Goal: Information Seeking & Learning: Learn about a topic

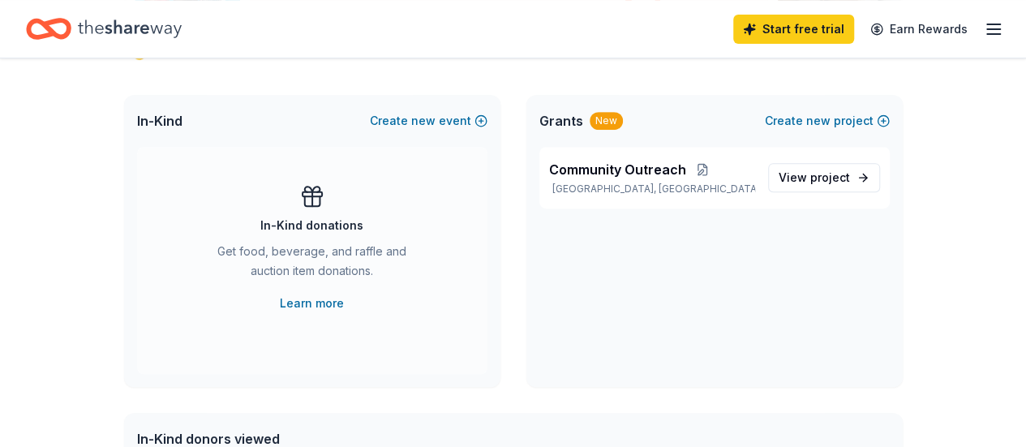
scroll to position [323, 0]
click at [817, 173] on span "project" at bounding box center [830, 176] width 40 height 14
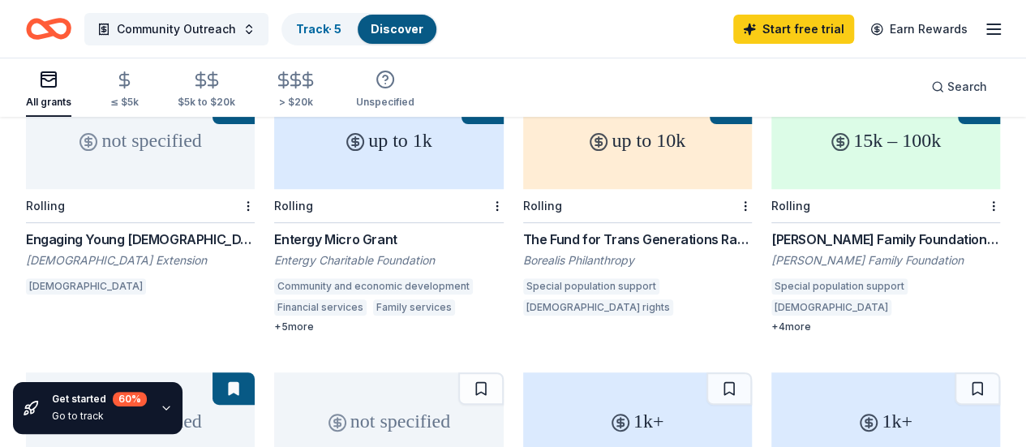
scroll to position [201, 0]
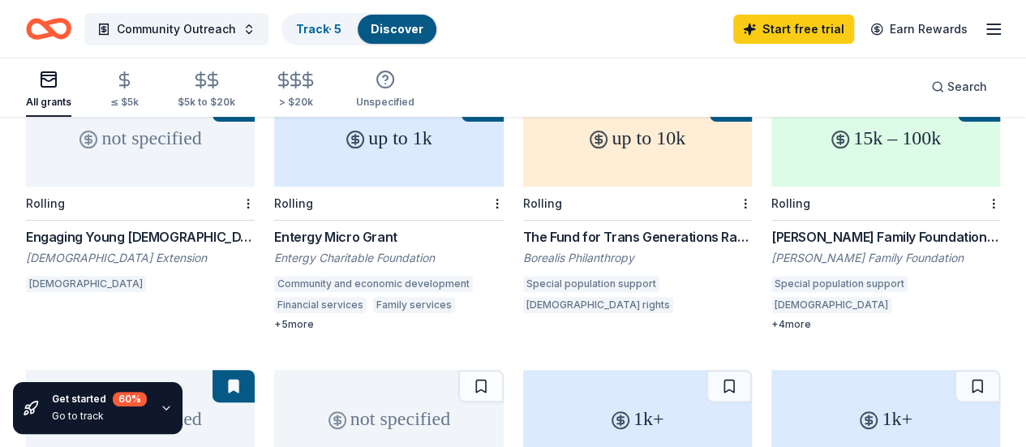
click at [319, 227] on div "Entergy Micro Grant" at bounding box center [388, 236] width 229 height 19
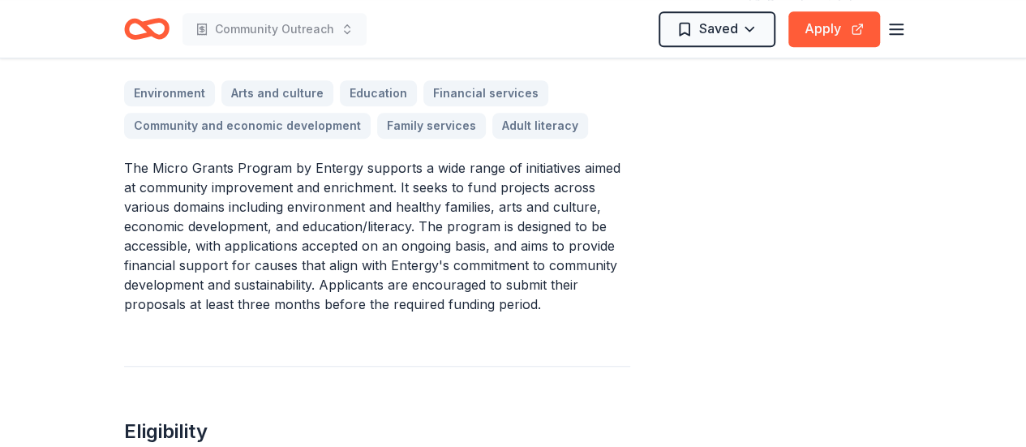
scroll to position [476, 0]
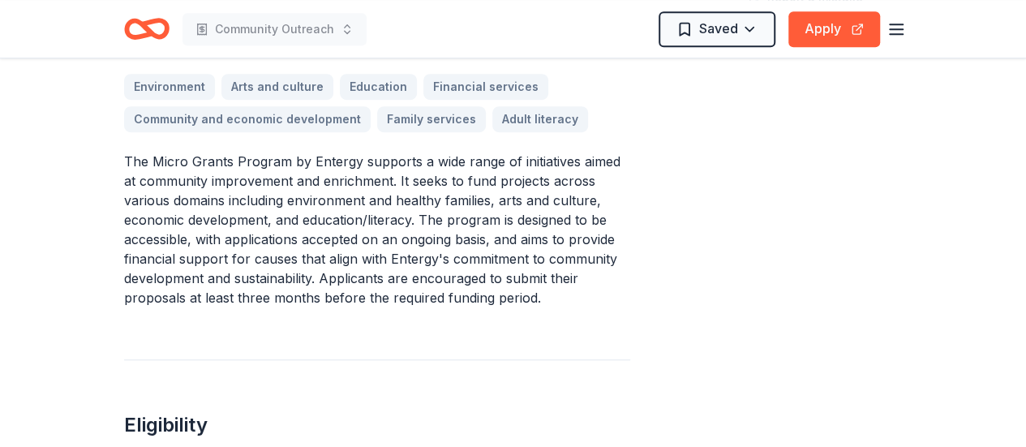
drag, startPoint x: 120, startPoint y: 161, endPoint x: 165, endPoint y: 152, distance: 46.3
drag, startPoint x: 120, startPoint y: 153, endPoint x: 469, endPoint y: 243, distance: 360.1
drag, startPoint x: 532, startPoint y: 294, endPoint x: 317, endPoint y: 209, distance: 230.8
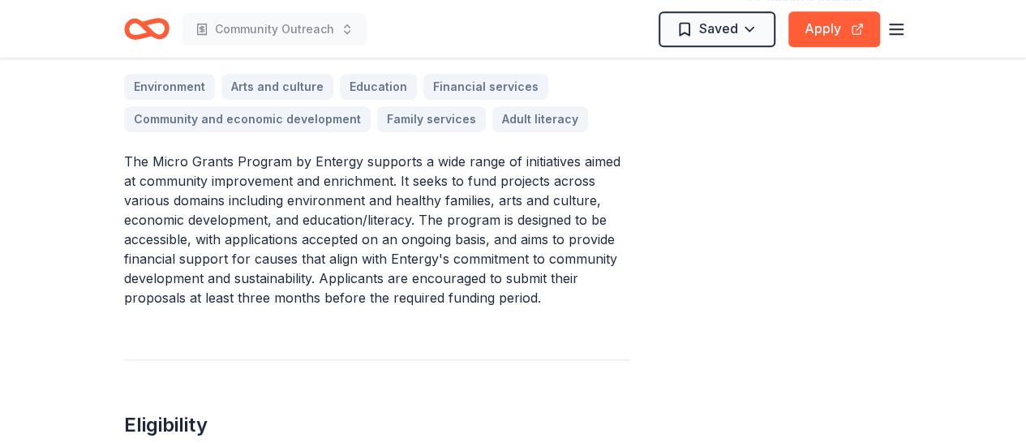
click at [317, 209] on p "The Micro Grants Program by Entergy supports a wide range of initiatives aimed …" at bounding box center [377, 230] width 506 height 156
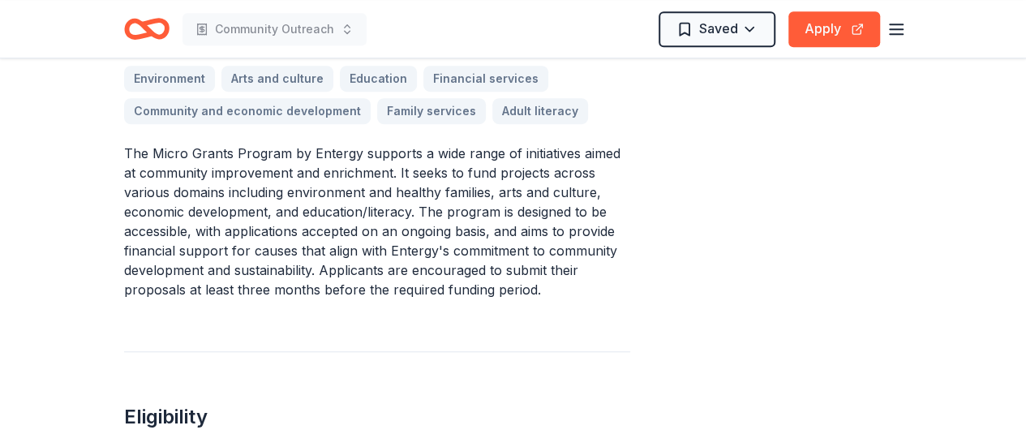
scroll to position [458, 0]
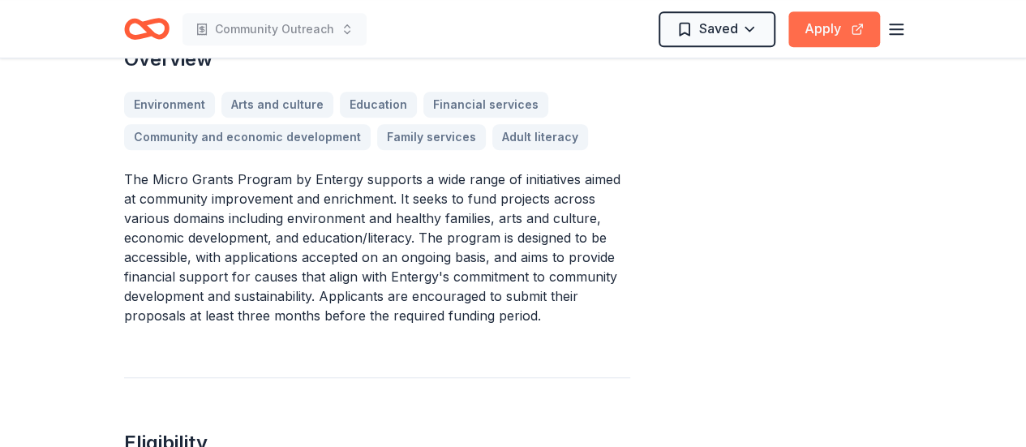
click at [839, 32] on button "Apply" at bounding box center [834, 29] width 92 height 36
click at [829, 28] on button "Apply" at bounding box center [834, 29] width 92 height 36
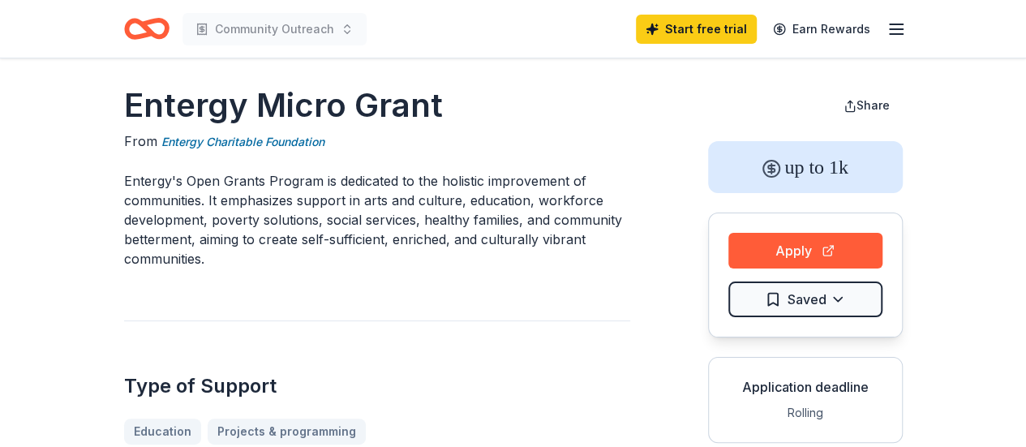
scroll to position [0, 0]
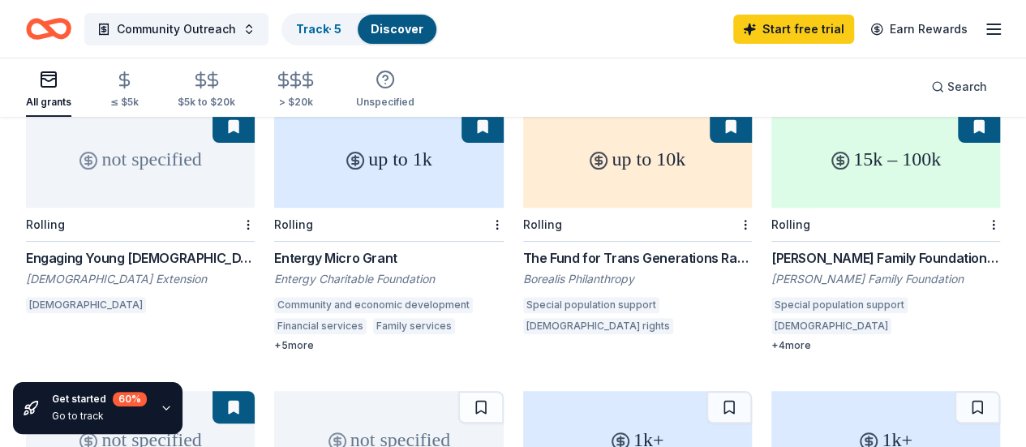
scroll to position [185, 0]
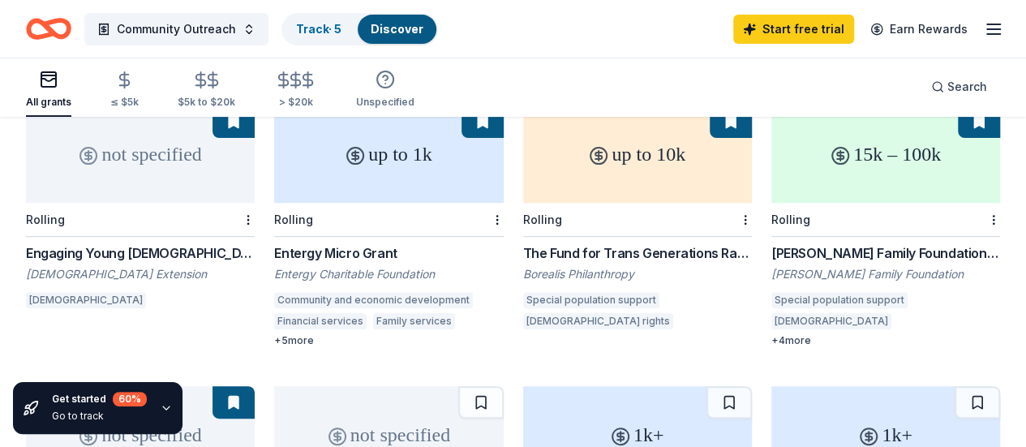
click at [328, 243] on div "Entergy Micro Grant" at bounding box center [388, 252] width 229 height 19
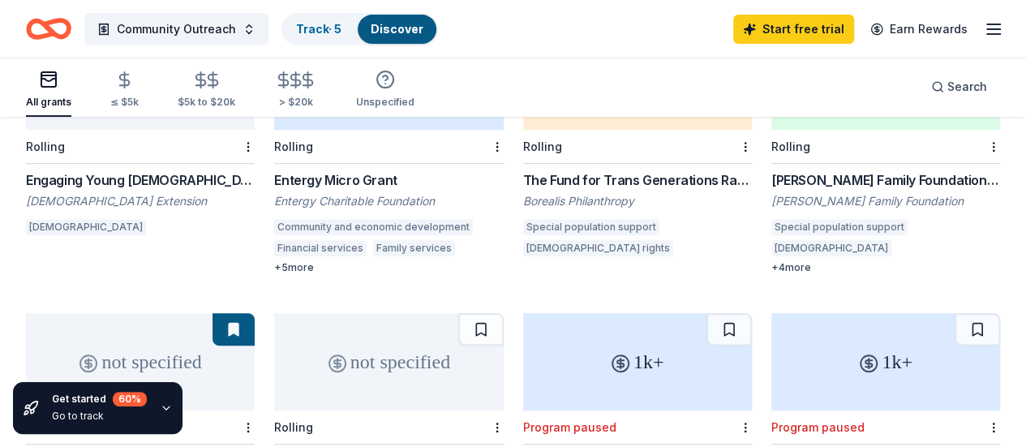
scroll to position [253, 0]
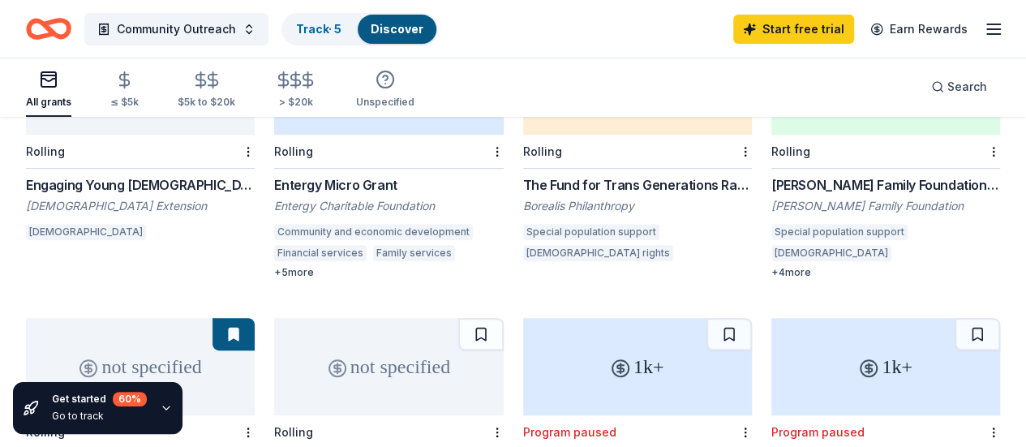
click at [276, 175] on div "Entergy Micro Grant" at bounding box center [388, 184] width 229 height 19
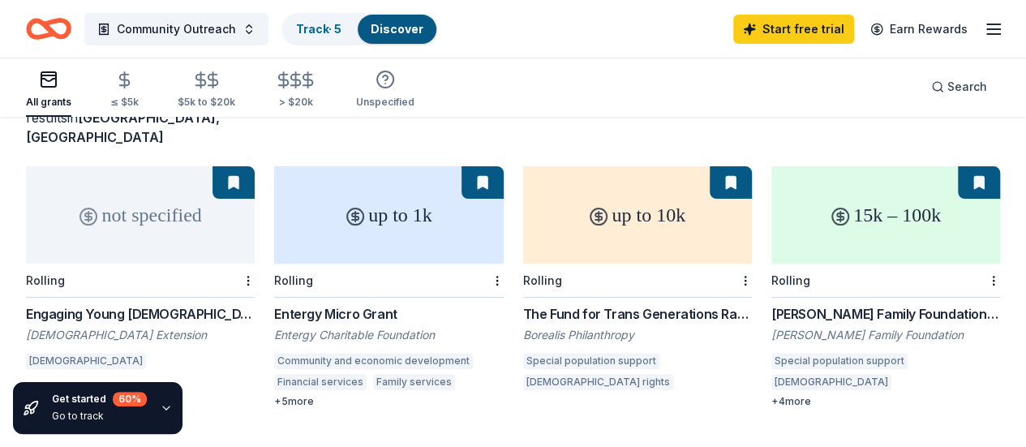
scroll to position [118, 0]
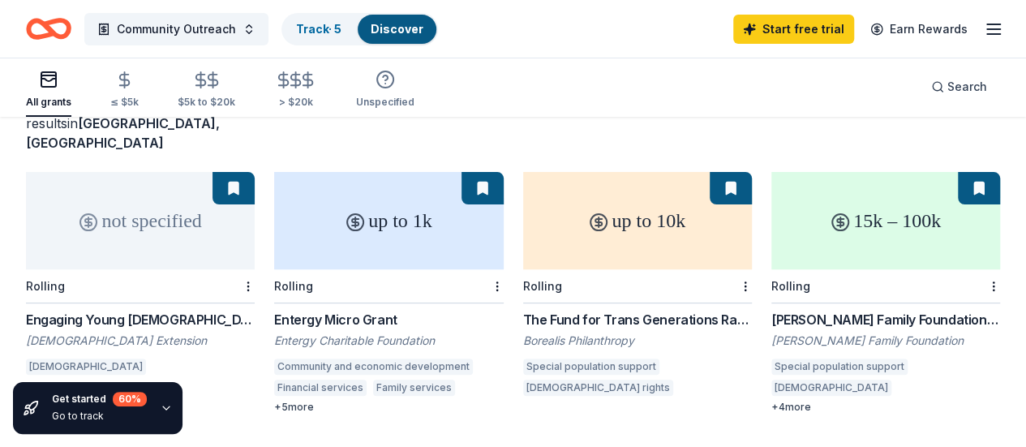
click at [771, 310] on div "Frankel Family Foundation Grants" at bounding box center [885, 319] width 229 height 19
click at [260, 32] on button "Community Outreach" at bounding box center [176, 29] width 184 height 32
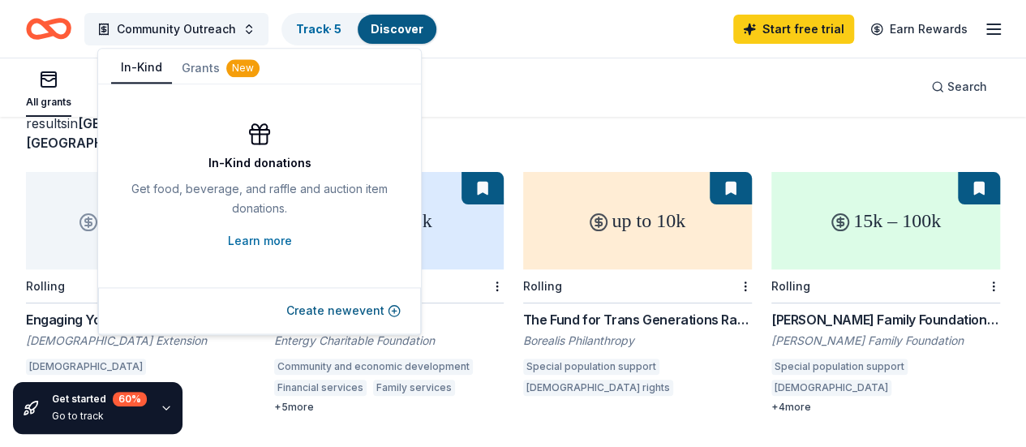
click at [136, 66] on button "In-Kind" at bounding box center [141, 68] width 61 height 31
click at [263, 241] on link "Learn more" at bounding box center [260, 240] width 64 height 19
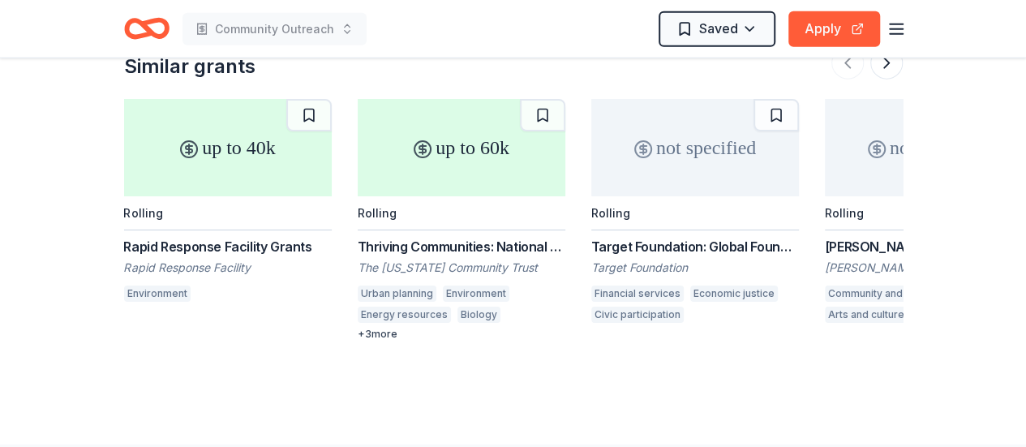
scroll to position [1972, 0]
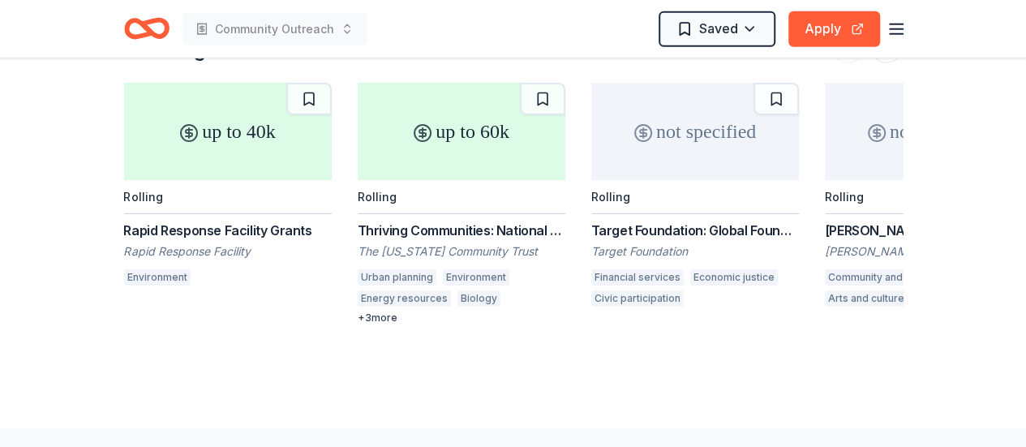
click at [270, 235] on div "Rapid Response Facility Grants" at bounding box center [228, 230] width 208 height 19
click at [470, 222] on div "Thriving Communities: National and International Environmental Grantmaking" at bounding box center [462, 230] width 208 height 19
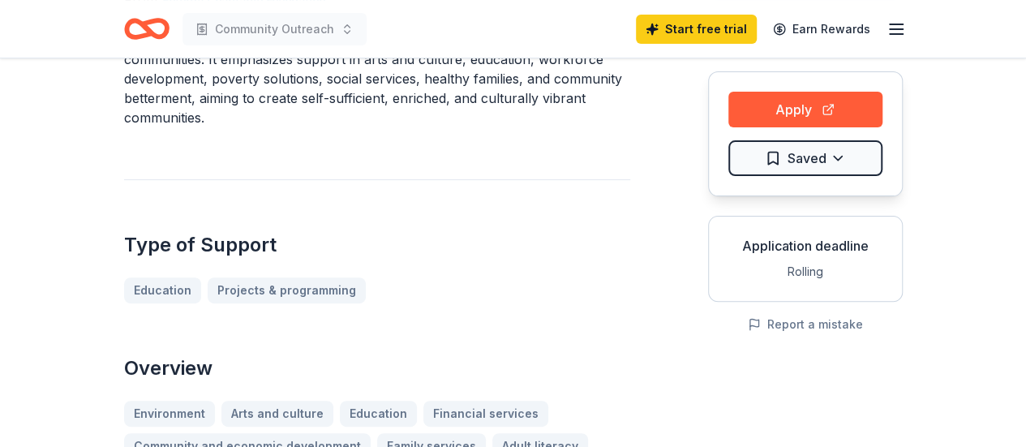
scroll to position [0, 0]
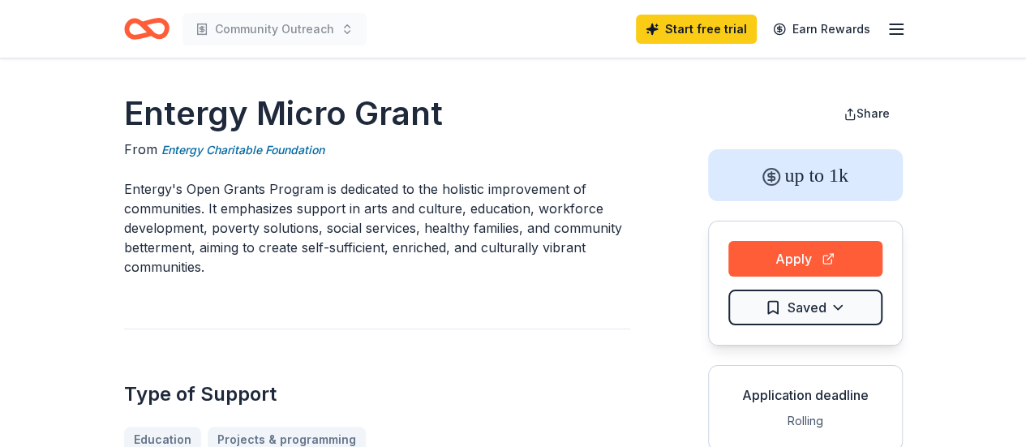
click at [894, 28] on icon "button" at bounding box center [895, 28] width 19 height 19
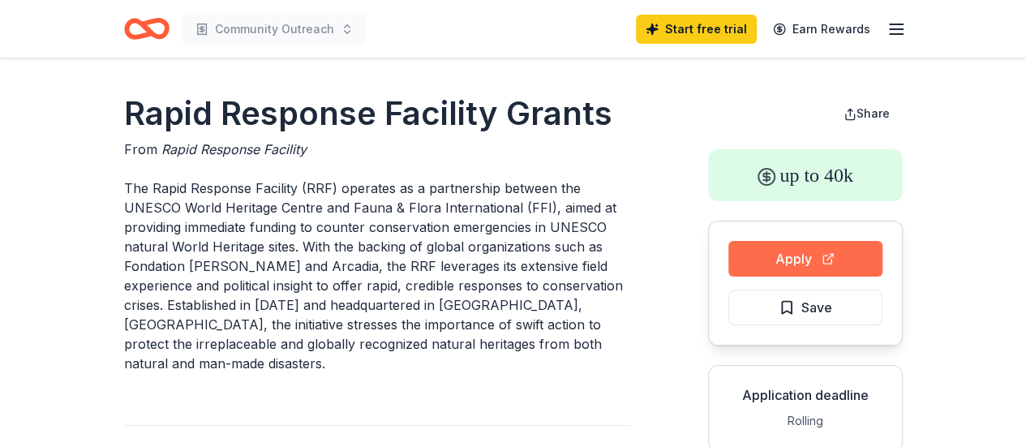
click at [818, 260] on button "Apply" at bounding box center [805, 259] width 154 height 36
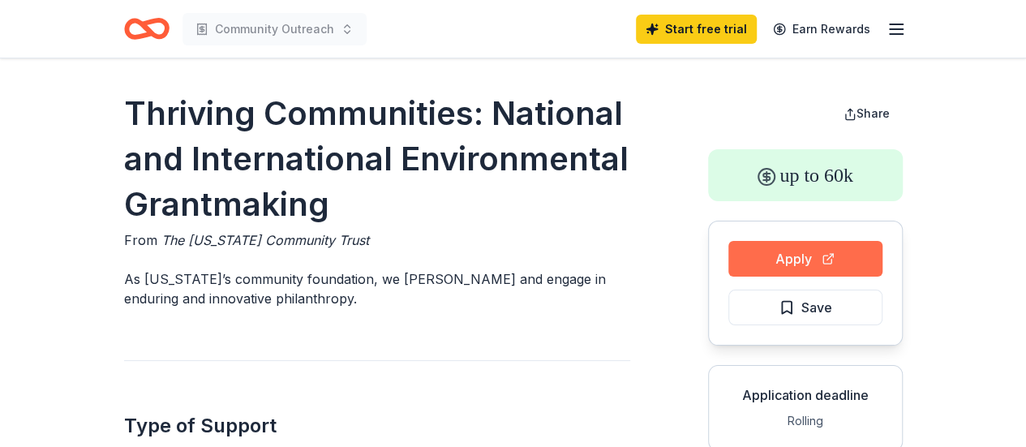
click at [793, 265] on button "Apply" at bounding box center [805, 259] width 154 height 36
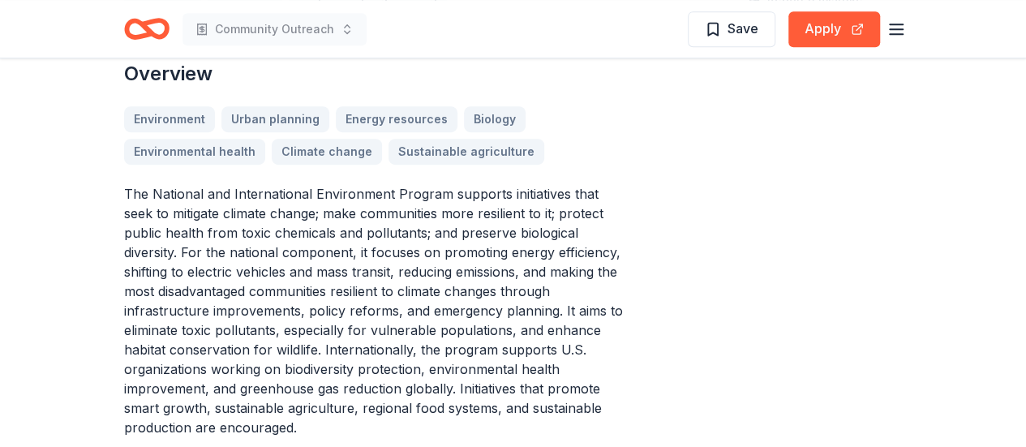
scroll to position [469, 0]
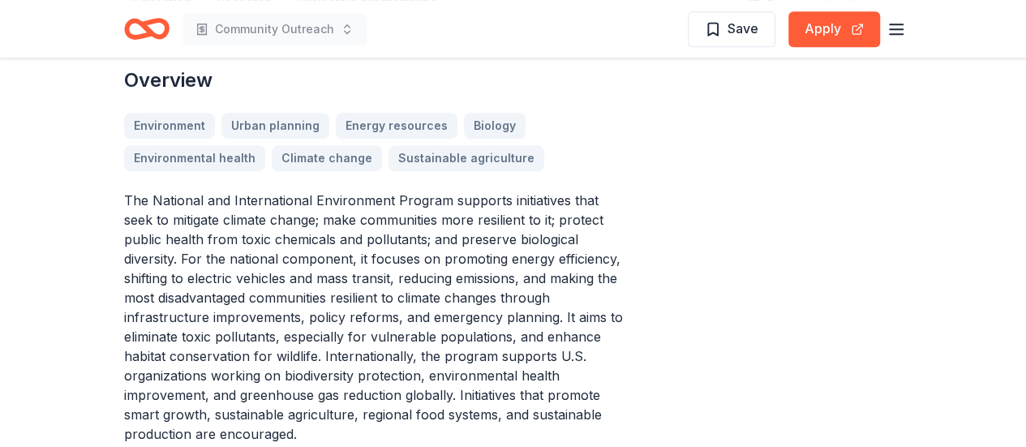
click at [152, 197] on p "The National and International Environment Program supports initiatives that se…" at bounding box center [377, 317] width 506 height 253
drag, startPoint x: 152, startPoint y: 197, endPoint x: 409, endPoint y: 220, distance: 258.8
click at [409, 220] on p "The National and International Environment Program supports initiatives that se…" at bounding box center [377, 317] width 506 height 253
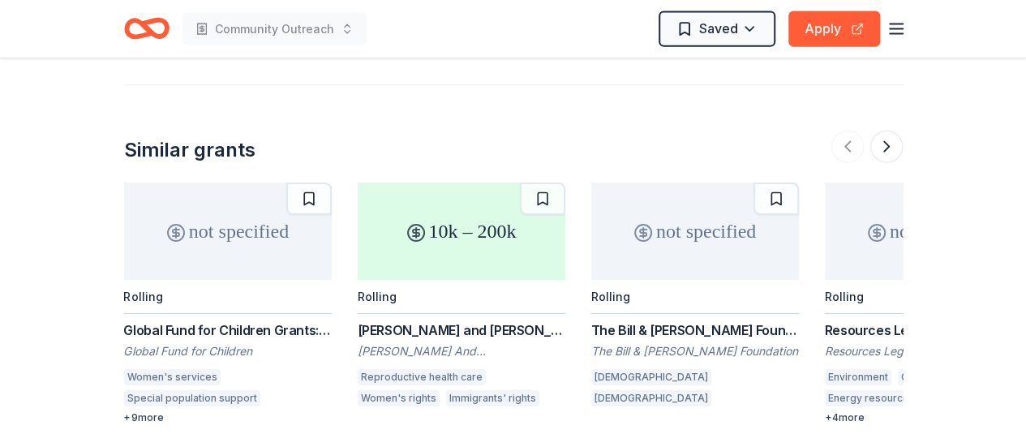
scroll to position [1891, 0]
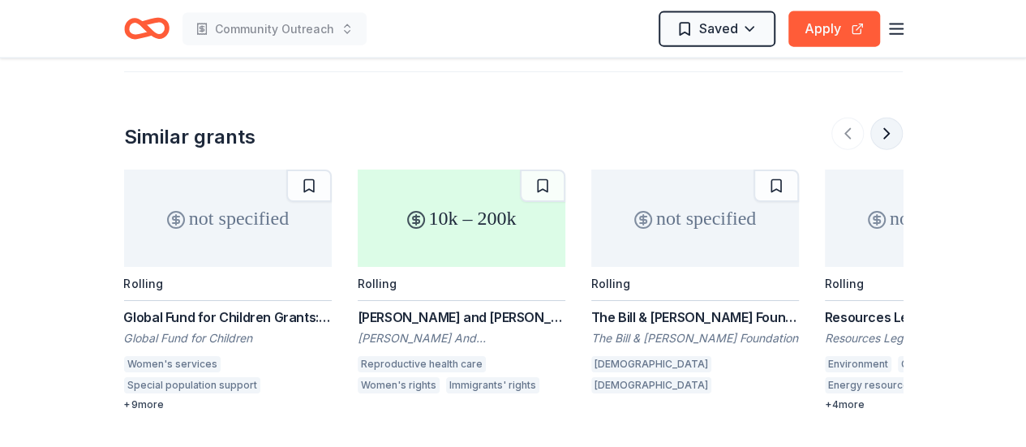
click at [884, 118] on button at bounding box center [886, 134] width 32 height 32
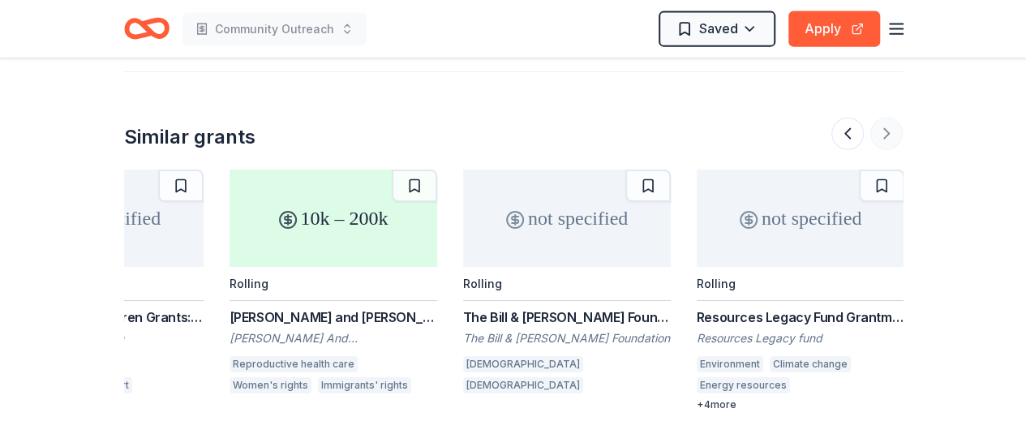
scroll to position [0, 130]
click at [884, 118] on div at bounding box center [866, 134] width 71 height 32
click at [895, 32] on icon "button" at bounding box center [895, 28] width 19 height 19
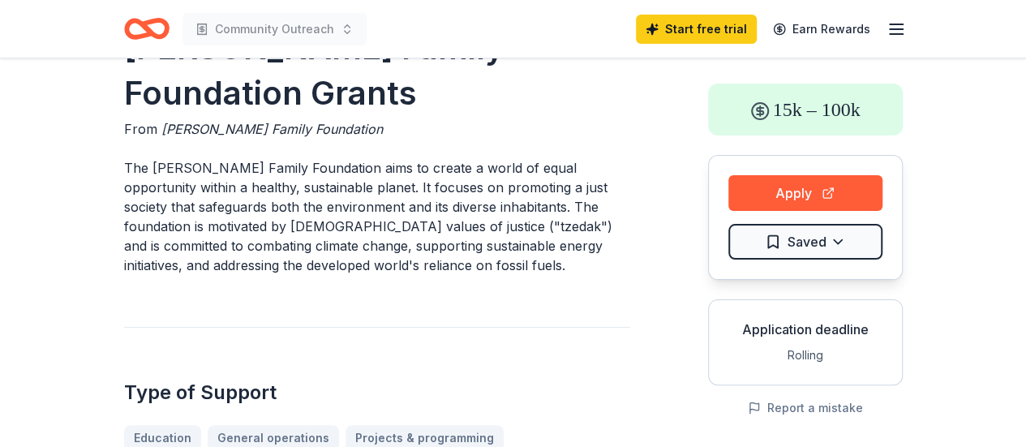
scroll to position [0, 0]
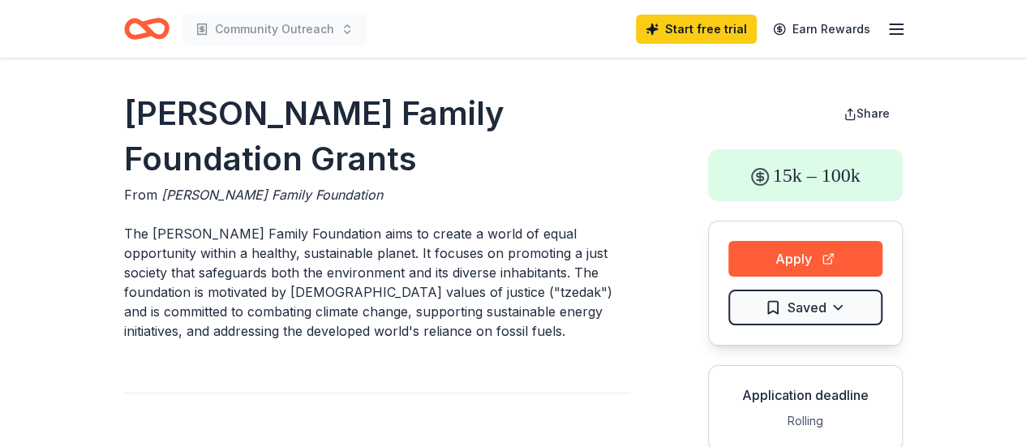
click at [259, 102] on h1 "[PERSON_NAME] Family Foundation Grants" at bounding box center [377, 136] width 506 height 91
click at [762, 311] on html "Community Outreach Start free trial Earn Rewards Frankel Family Foundation Gran…" at bounding box center [513, 223] width 1026 height 447
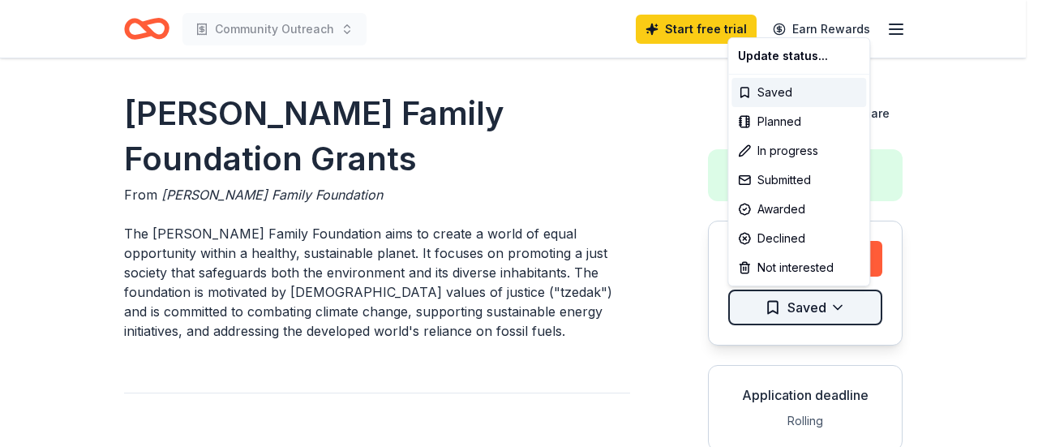
click at [762, 311] on html "Community Outreach Start free trial Earn Rewards Frankel Family Foundation Gran…" at bounding box center [519, 223] width 1038 height 447
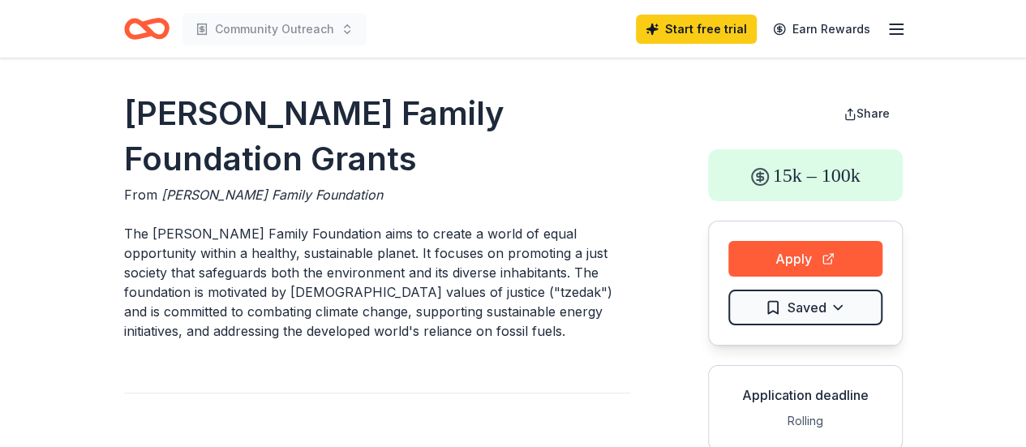
click at [900, 22] on icon "button" at bounding box center [895, 28] width 19 height 19
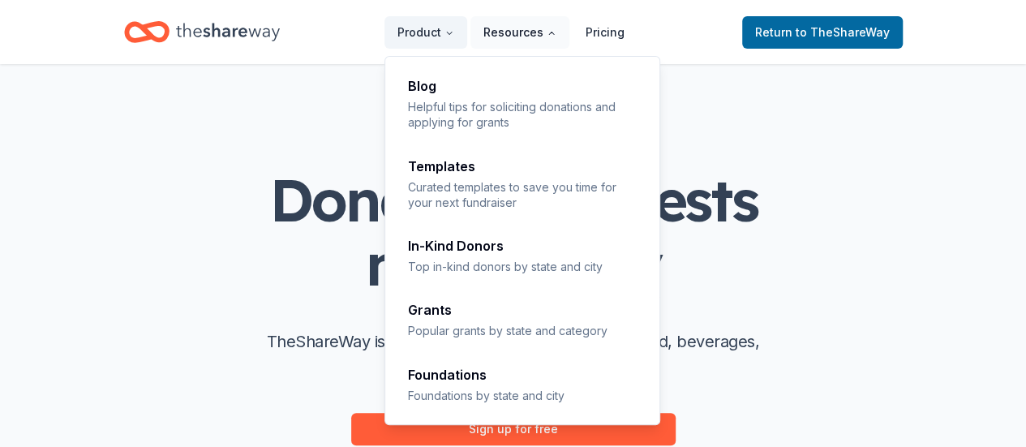
click at [522, 41] on button "Resources" at bounding box center [519, 32] width 99 height 32
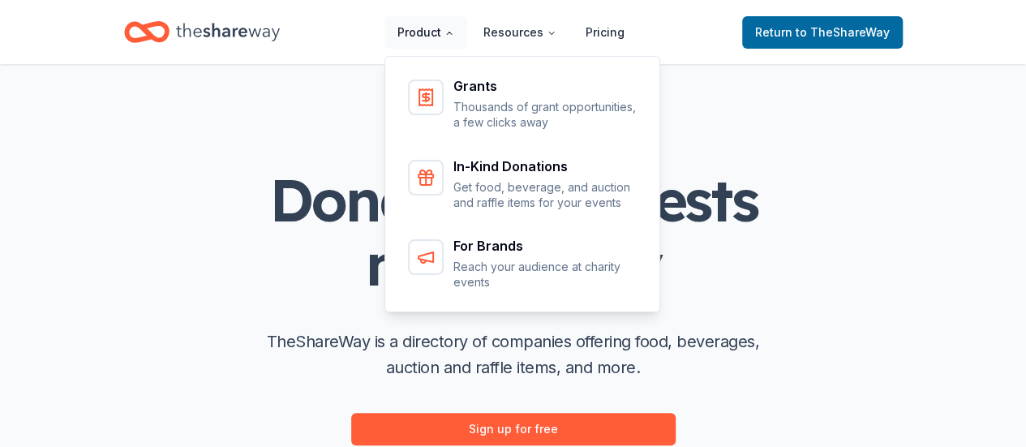
click at [452, 26] on button "Product" at bounding box center [425, 32] width 83 height 32
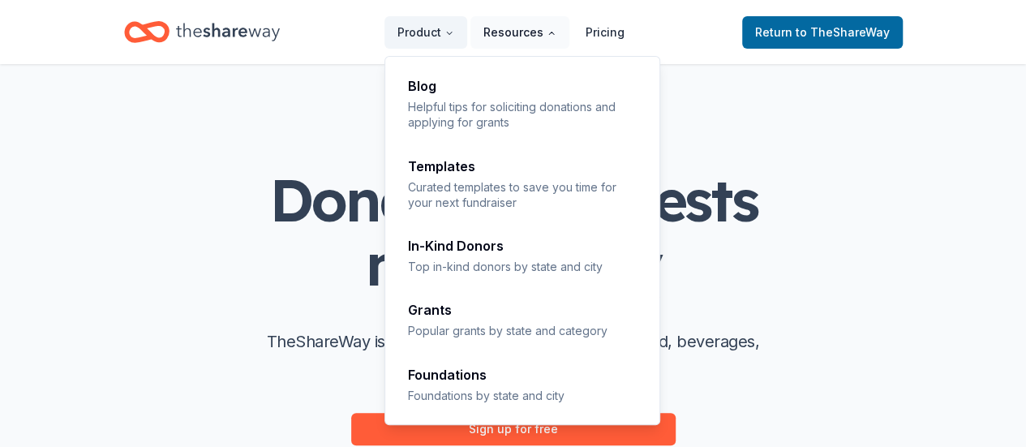
click at [537, 39] on button "Resources" at bounding box center [519, 32] width 99 height 32
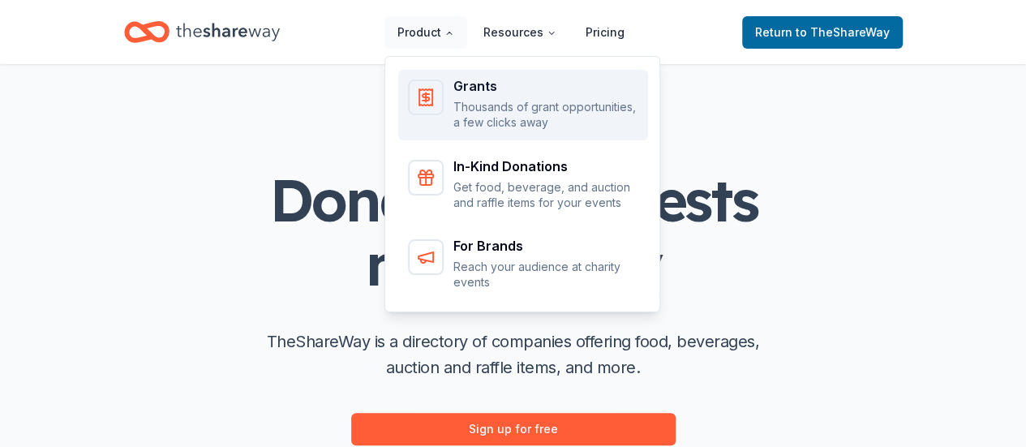
click at [443, 93] on div "Main" at bounding box center [426, 97] width 36 height 36
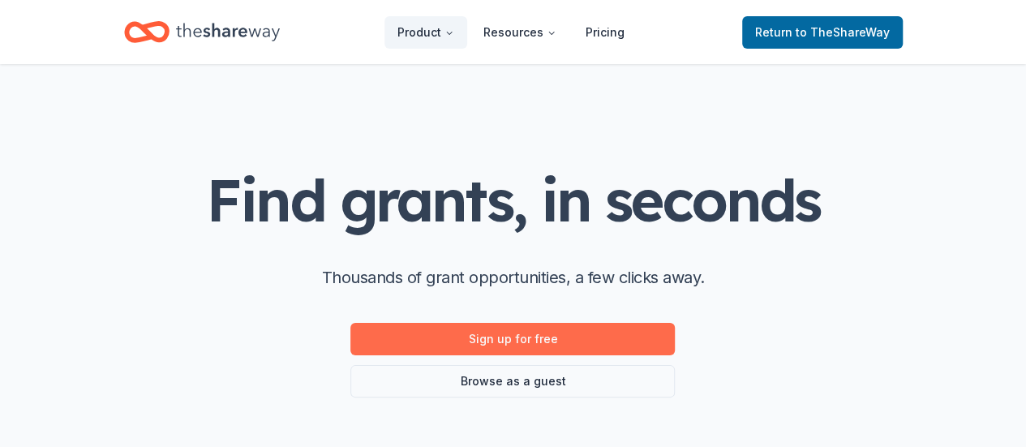
click at [517, 335] on link "Sign up for free" at bounding box center [512, 339] width 324 height 32
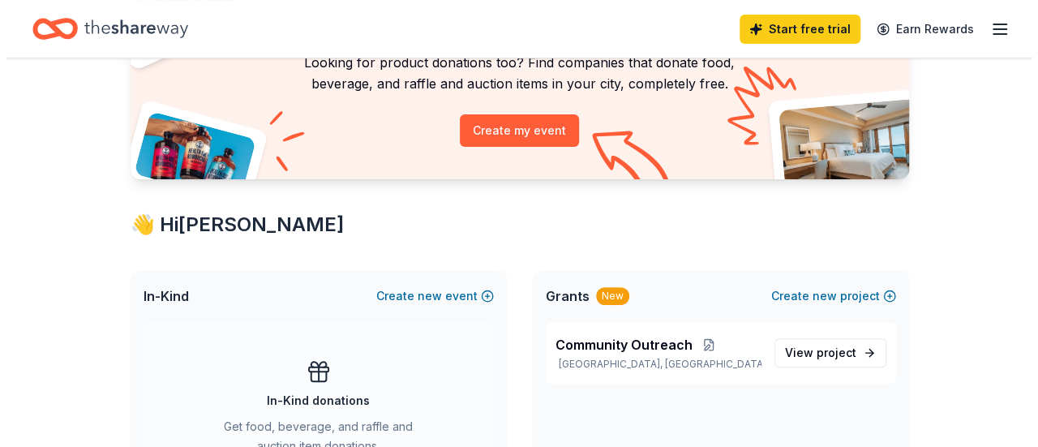
scroll to position [144, 0]
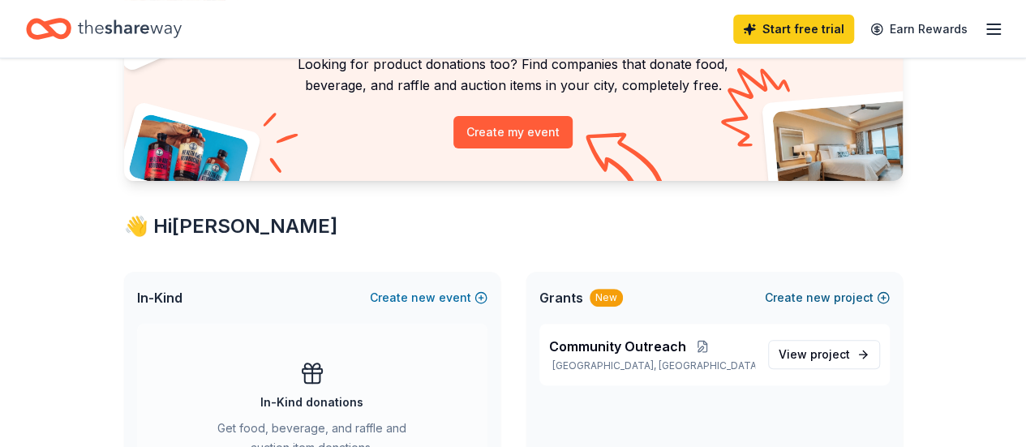
click at [825, 296] on span "new" at bounding box center [818, 297] width 24 height 19
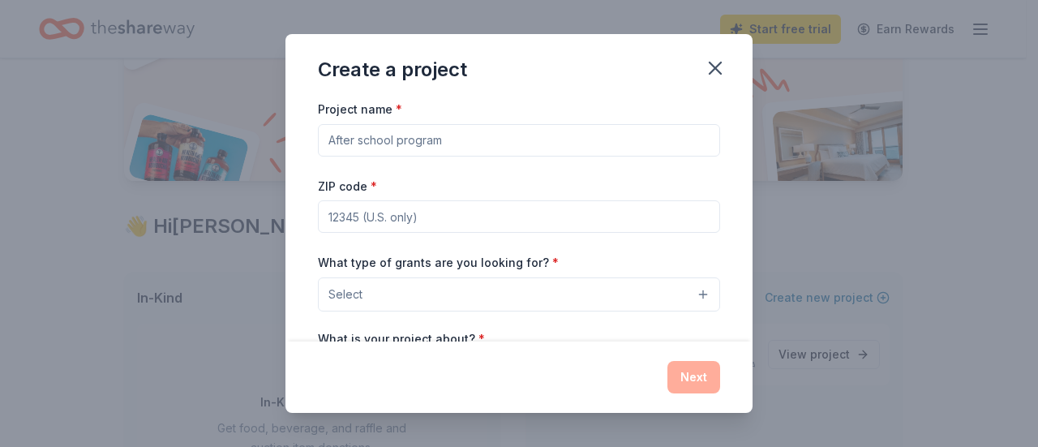
click at [433, 141] on input "Project name *" at bounding box center [519, 140] width 402 height 32
type input "E"
type input "Homeless shelter"
click at [409, 216] on input "ZIP code *" at bounding box center [519, 216] width 402 height 32
type input "71303"
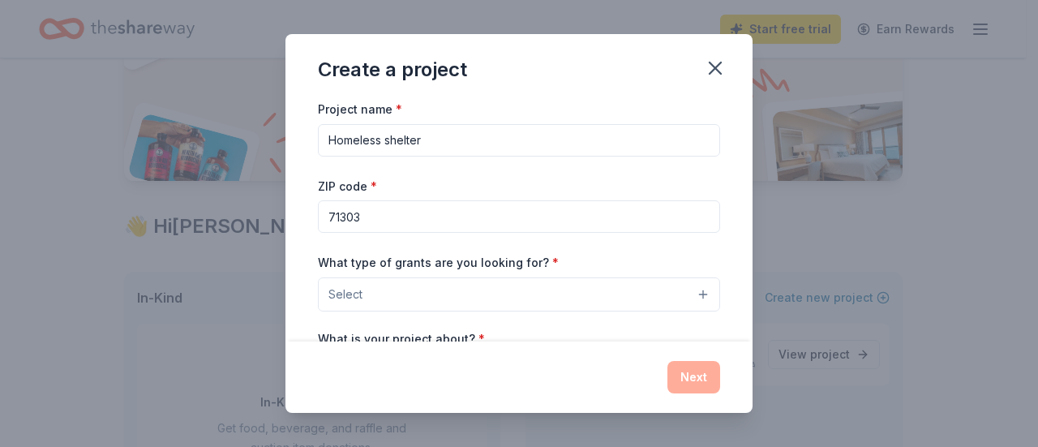
click at [688, 293] on button "Select" at bounding box center [519, 294] width 402 height 34
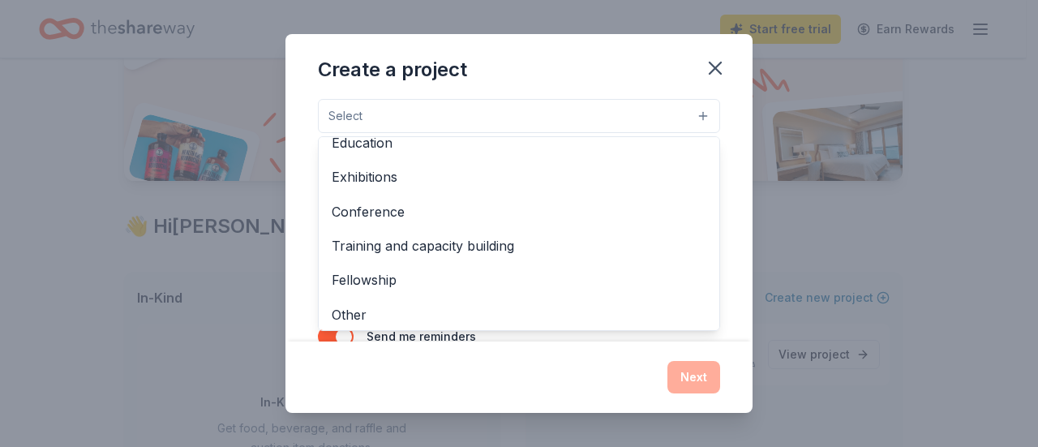
scroll to position [191, 0]
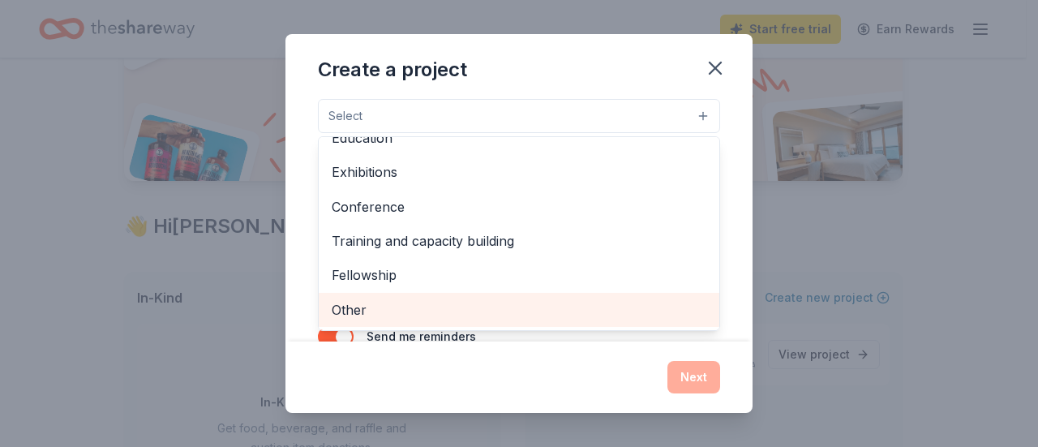
click at [623, 316] on span "Other" at bounding box center [519, 309] width 375 height 21
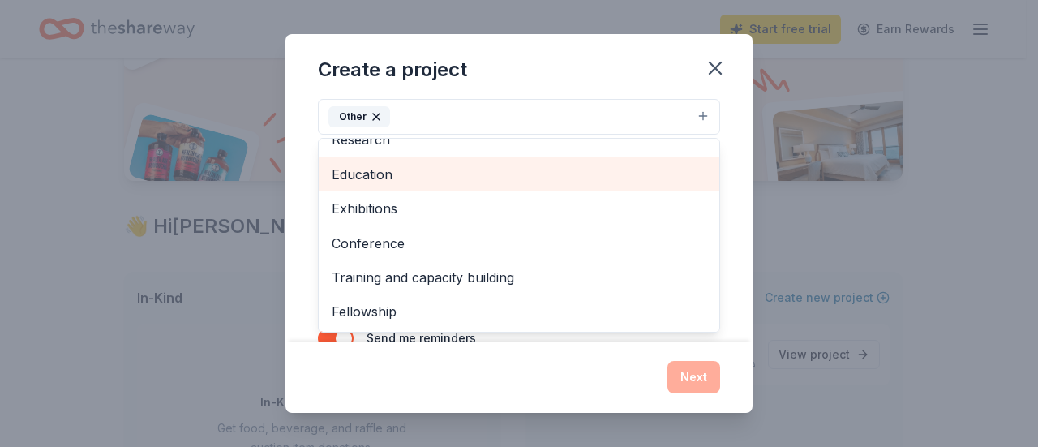
click at [582, 171] on span "Education" at bounding box center [519, 174] width 375 height 21
click at [567, 172] on span "Research" at bounding box center [519, 174] width 375 height 21
click at [564, 168] on span "Scholarship" at bounding box center [519, 174] width 375 height 21
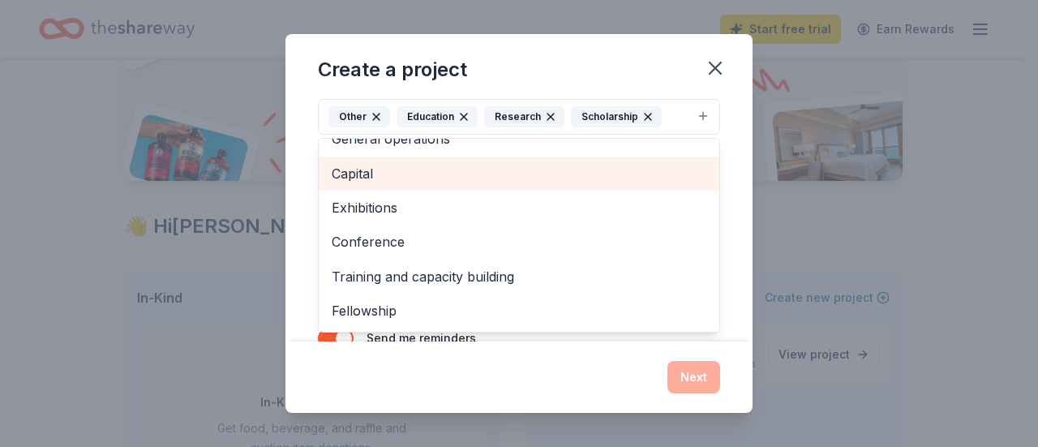
scroll to position [54, 0]
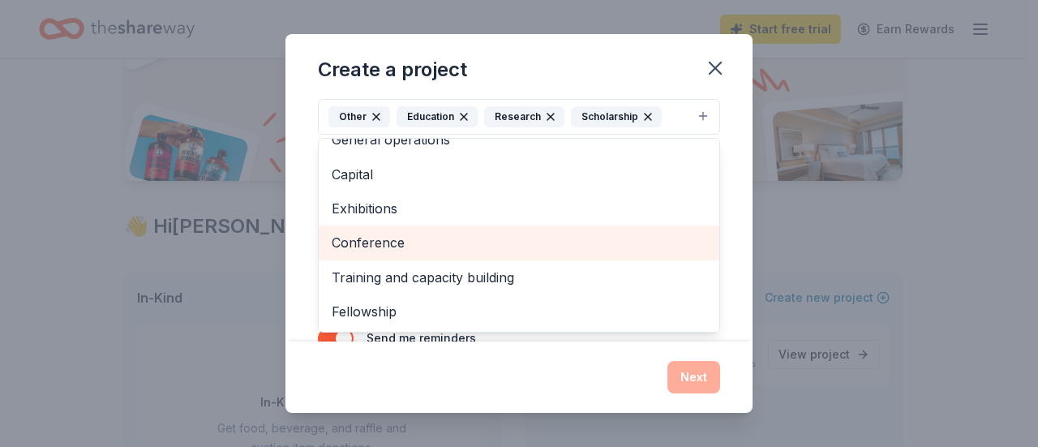
click at [542, 244] on span "Conference" at bounding box center [519, 242] width 375 height 21
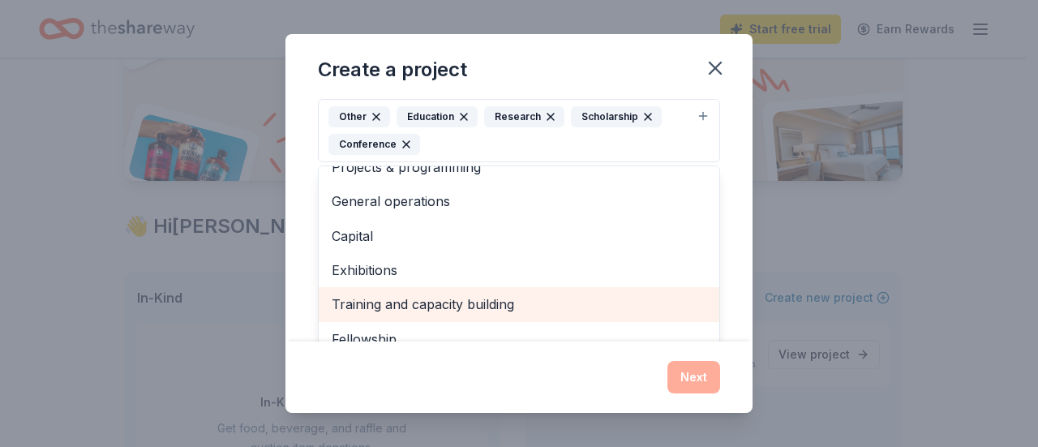
click at [529, 303] on span "Training and capacity building" at bounding box center [519, 304] width 375 height 21
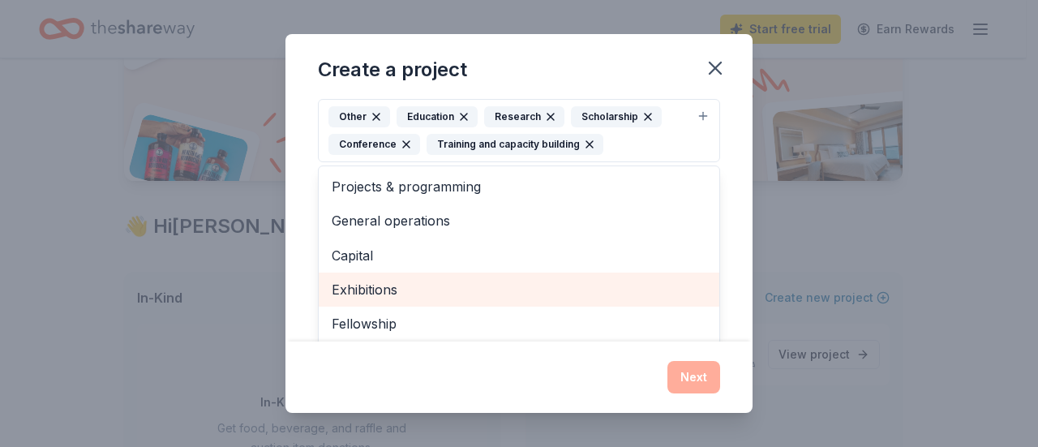
scroll to position [0, 0]
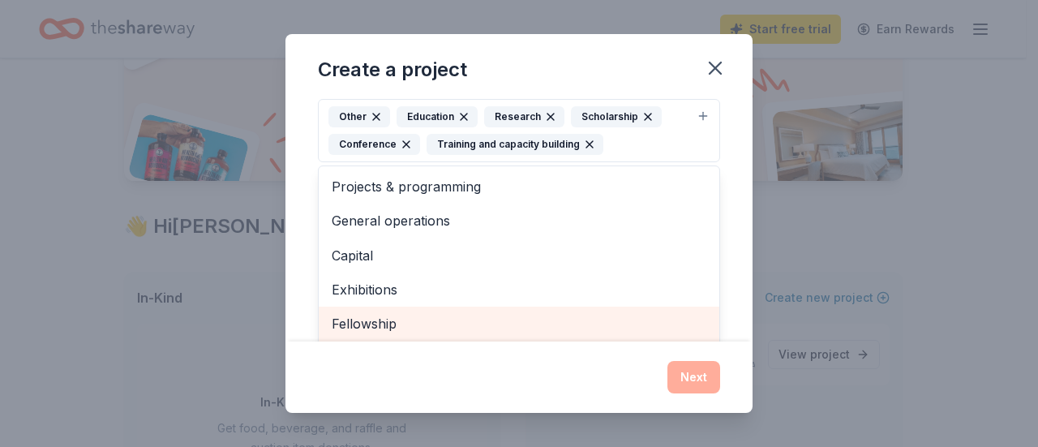
click at [646, 319] on span "Fellowship" at bounding box center [519, 323] width 375 height 21
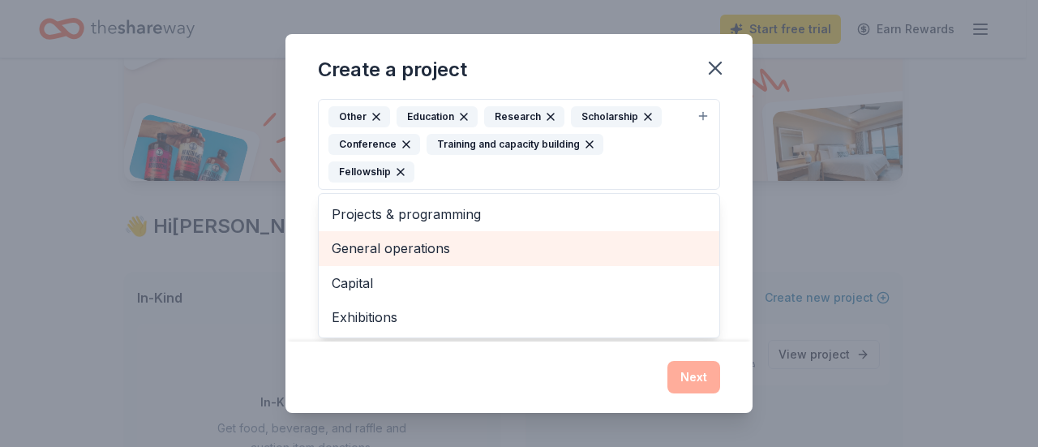
click at [556, 245] on span "General operations" at bounding box center [519, 248] width 375 height 21
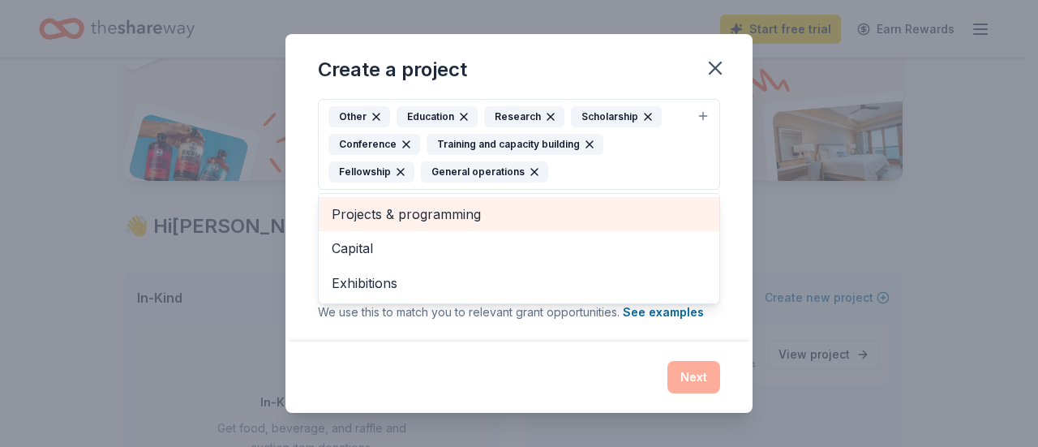
click at [601, 213] on span "Projects & programming" at bounding box center [519, 214] width 375 height 21
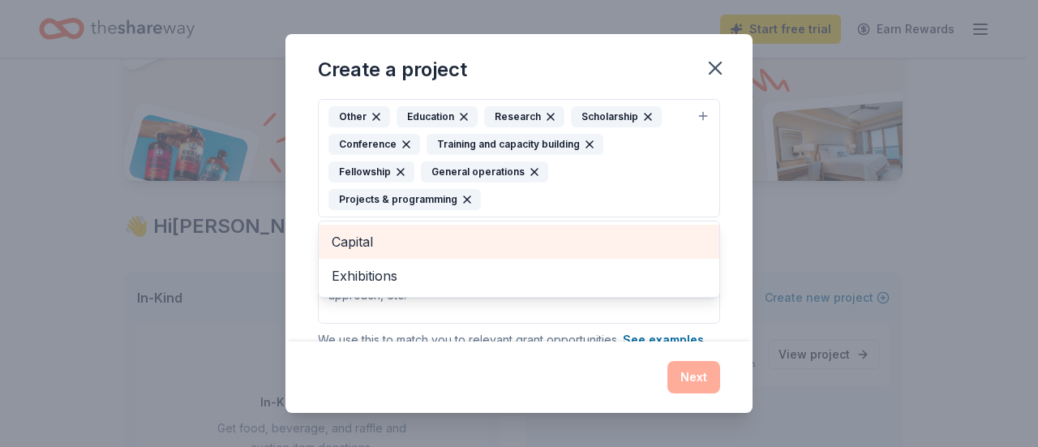
click at [577, 231] on span "Capital" at bounding box center [519, 241] width 375 height 21
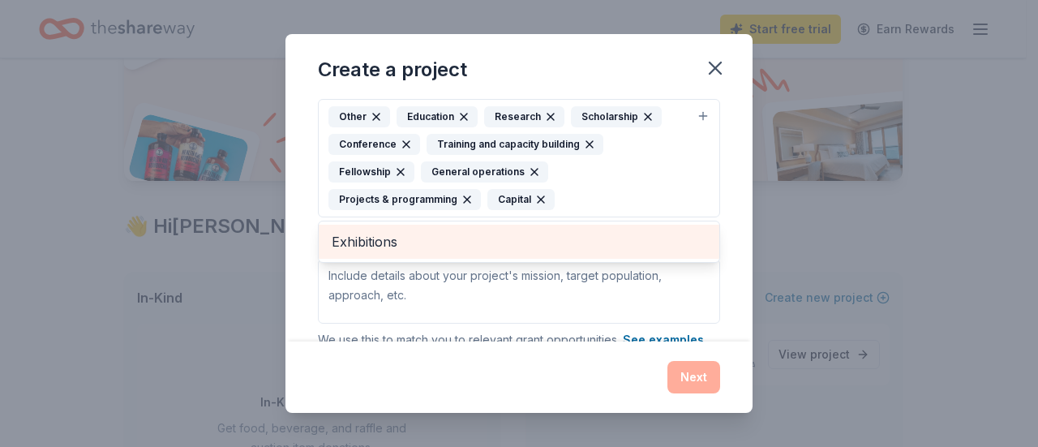
click at [576, 242] on span "Exhibitions" at bounding box center [519, 241] width 375 height 21
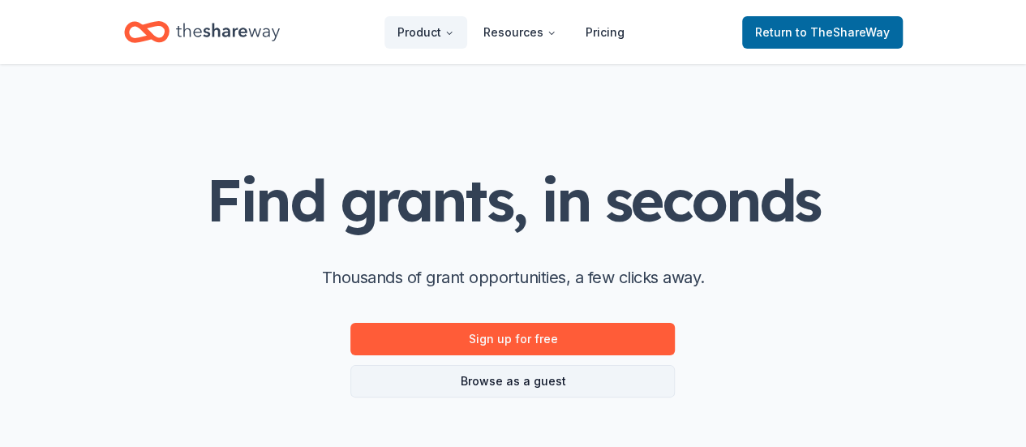
click at [501, 383] on link "Browse as a guest" at bounding box center [512, 381] width 324 height 32
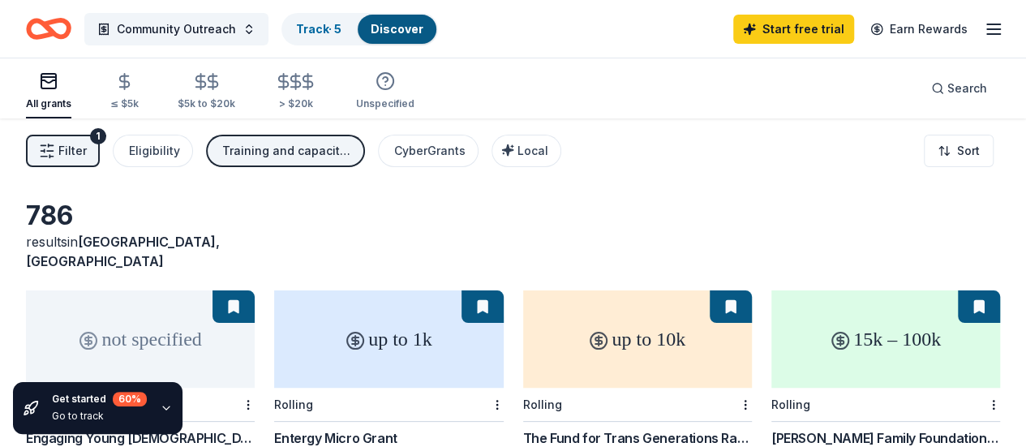
click at [332, 152] on div "Training and capacity building, Conference, General operations, Projects & prog…" at bounding box center [287, 150] width 130 height 19
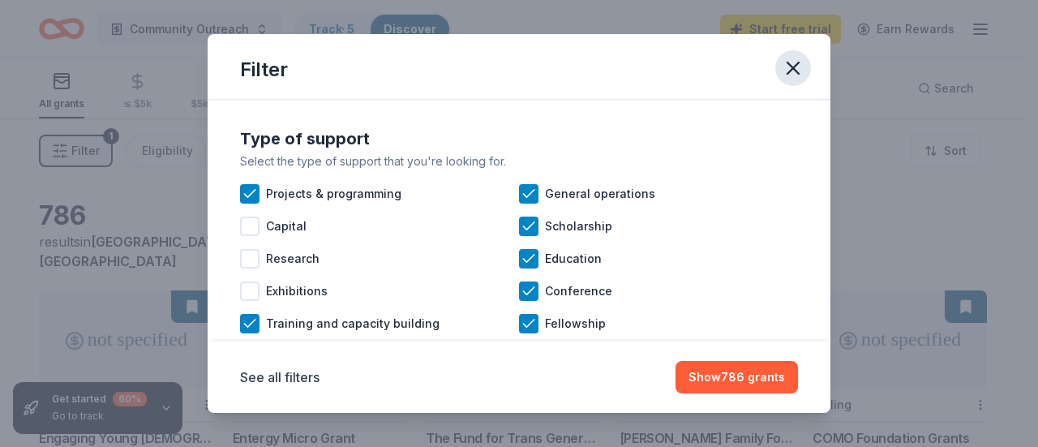
click at [798, 70] on icon "button" at bounding box center [793, 68] width 23 height 23
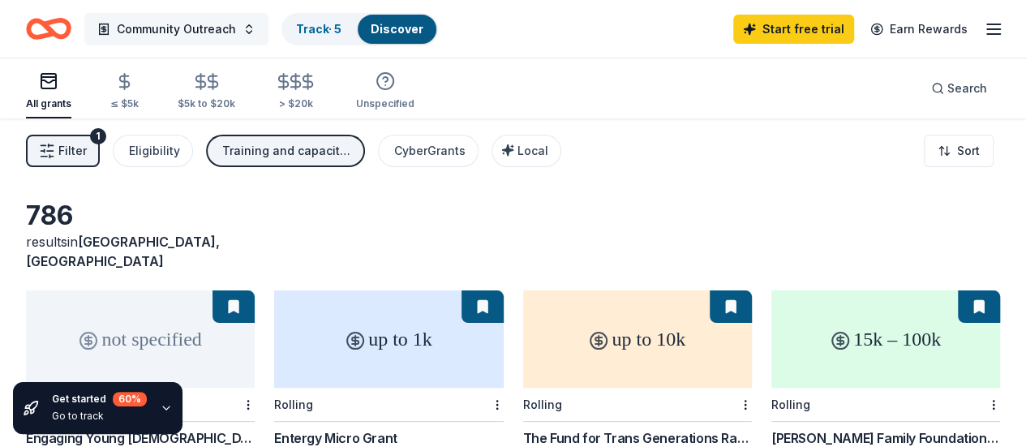
click at [254, 17] on button "Community Outreach" at bounding box center [176, 29] width 184 height 32
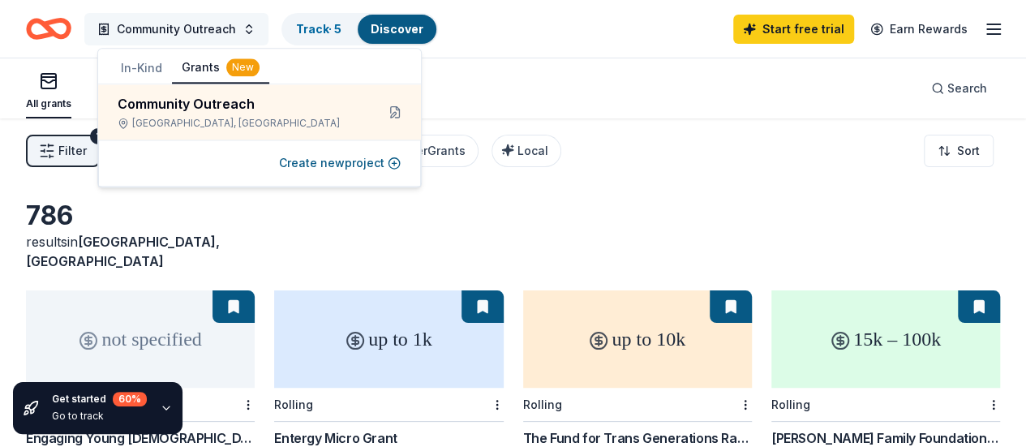
click at [254, 17] on button "Community Outreach" at bounding box center [176, 29] width 184 height 32
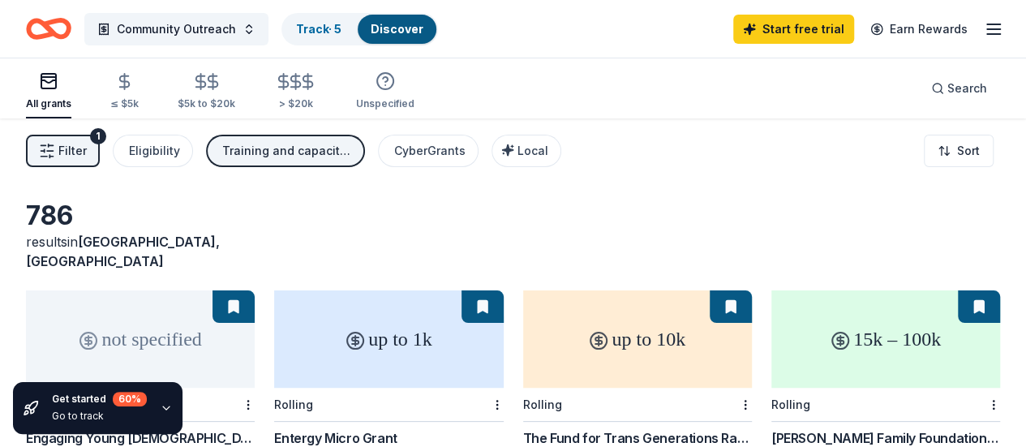
click at [297, 157] on div "Training and capacity building, Conference, General operations, Projects & prog…" at bounding box center [287, 150] width 130 height 19
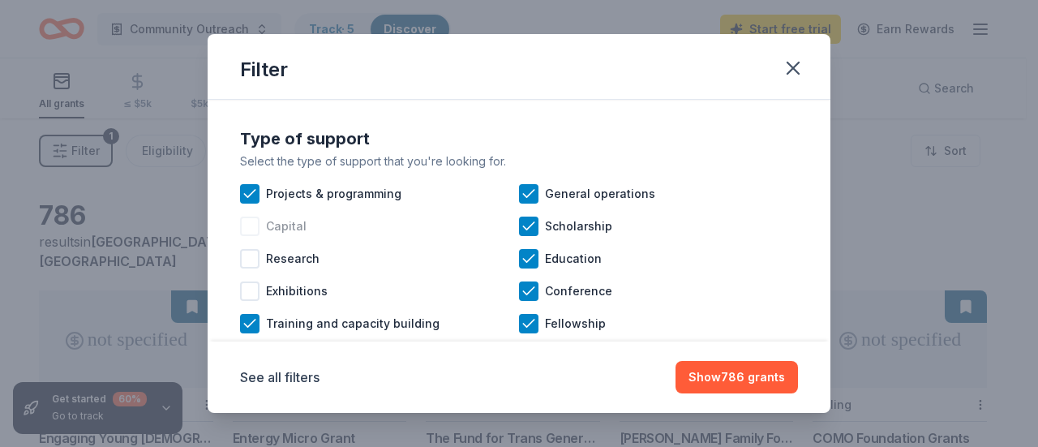
click at [274, 212] on div "Capital" at bounding box center [379, 226] width 279 height 32
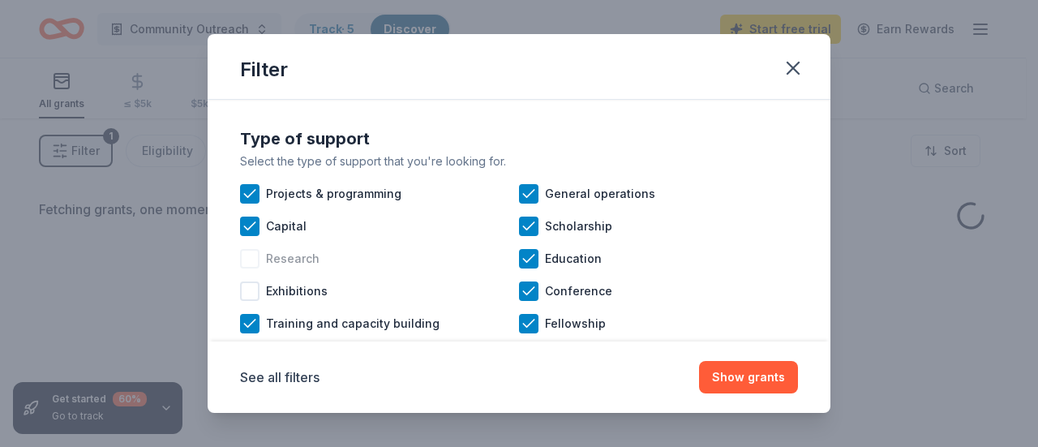
click at [281, 257] on span "Research" at bounding box center [293, 258] width 54 height 19
click at [290, 291] on span "Exhibitions" at bounding box center [297, 290] width 62 height 19
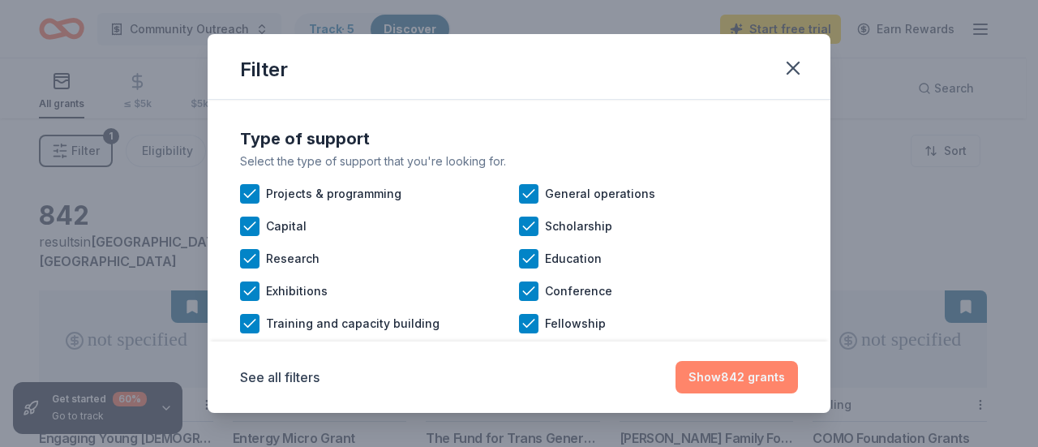
click at [771, 375] on button "Show 842 grants" at bounding box center [736, 377] width 122 height 32
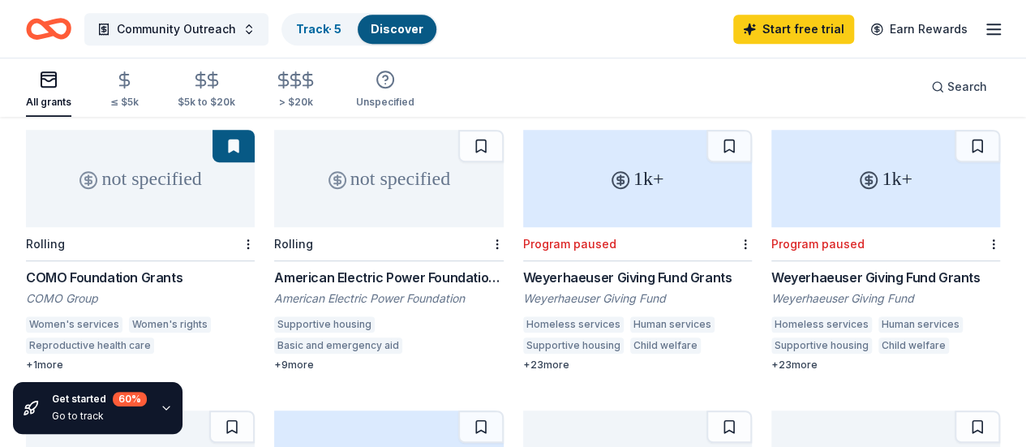
scroll to position [449, 0]
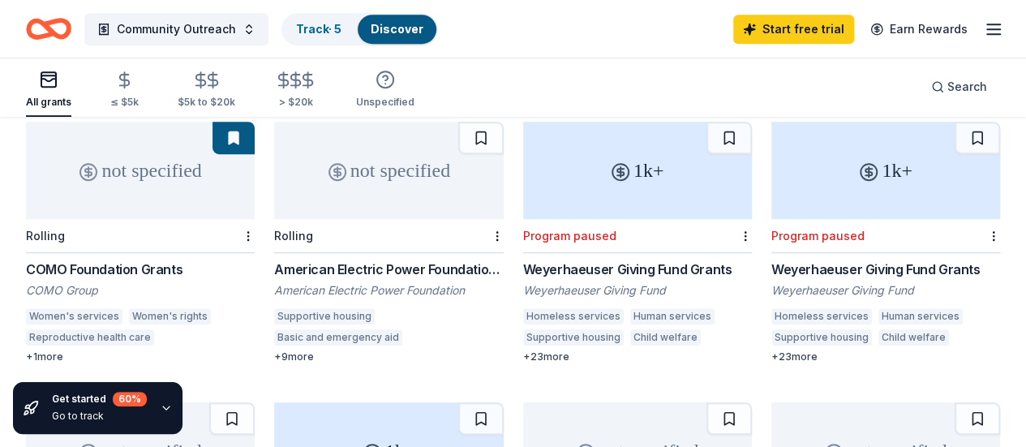
click at [523, 259] on div "Weyerhaeuser Giving Fund Grants" at bounding box center [637, 268] width 229 height 19
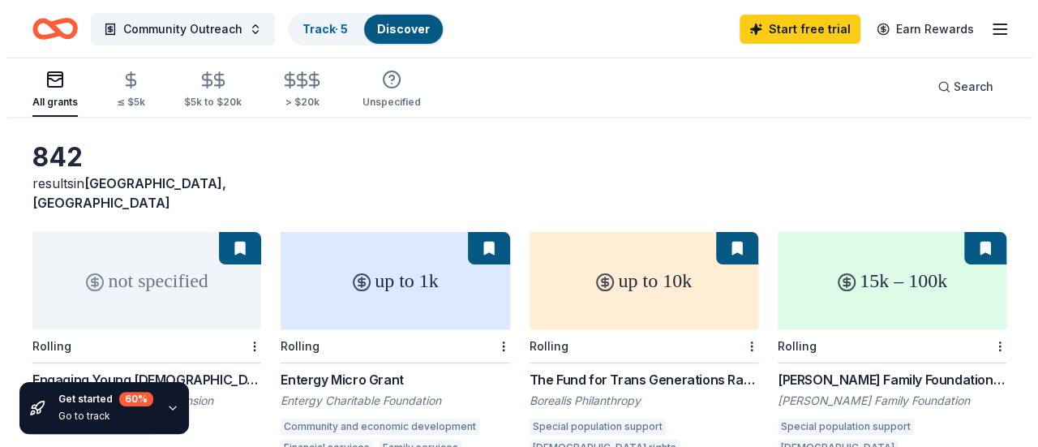
scroll to position [0, 0]
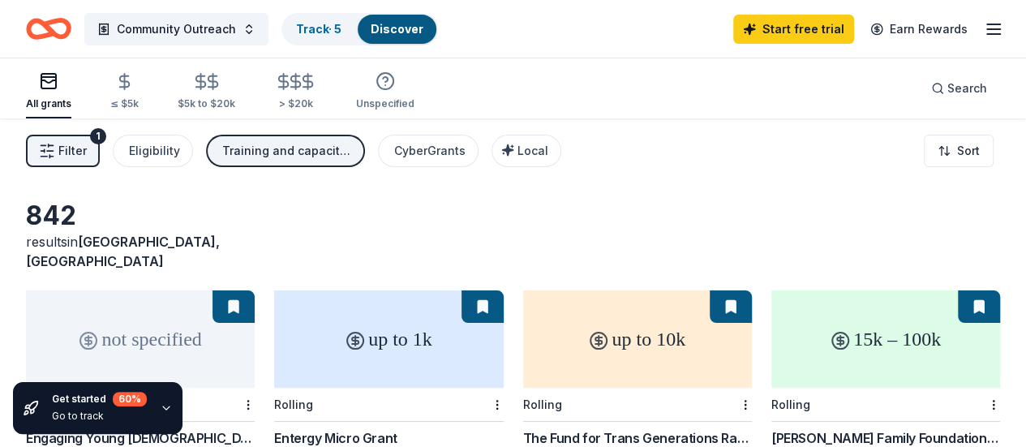
click at [86, 155] on span "Filter" at bounding box center [72, 150] width 28 height 19
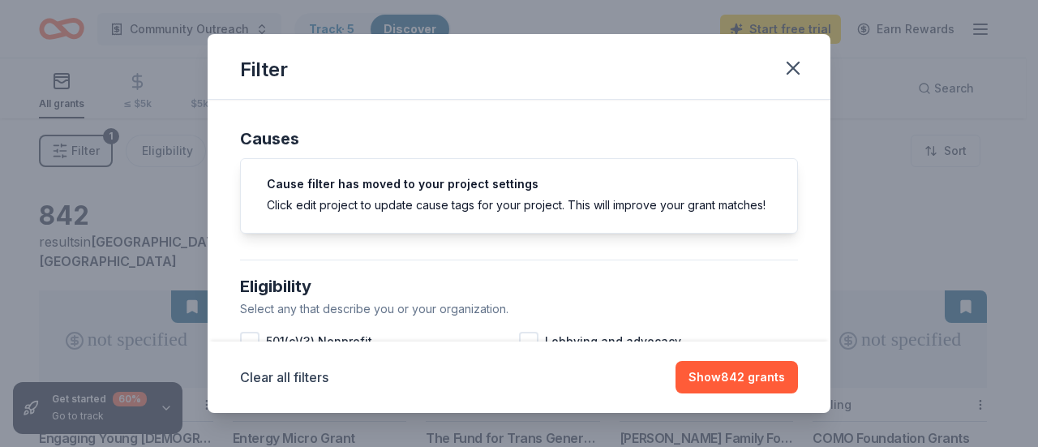
click at [360, 319] on div "Select any that describe you or your organization." at bounding box center [519, 308] width 558 height 19
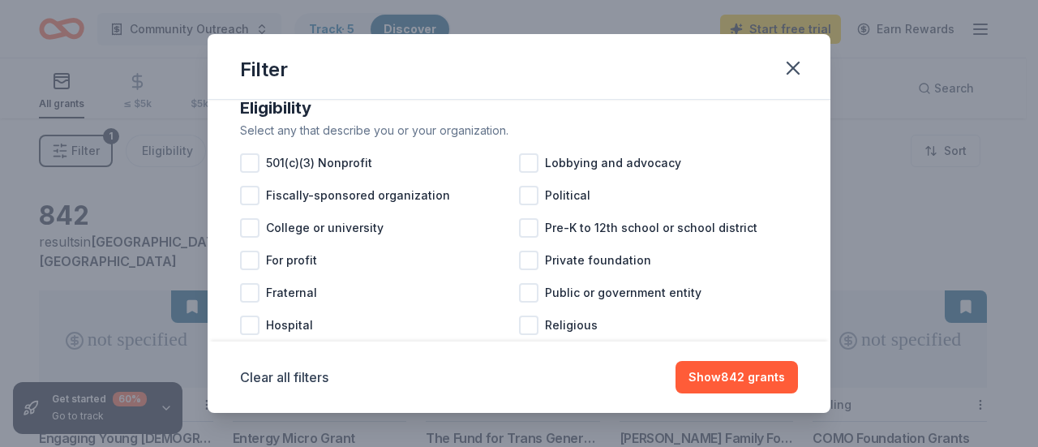
scroll to position [175, 0]
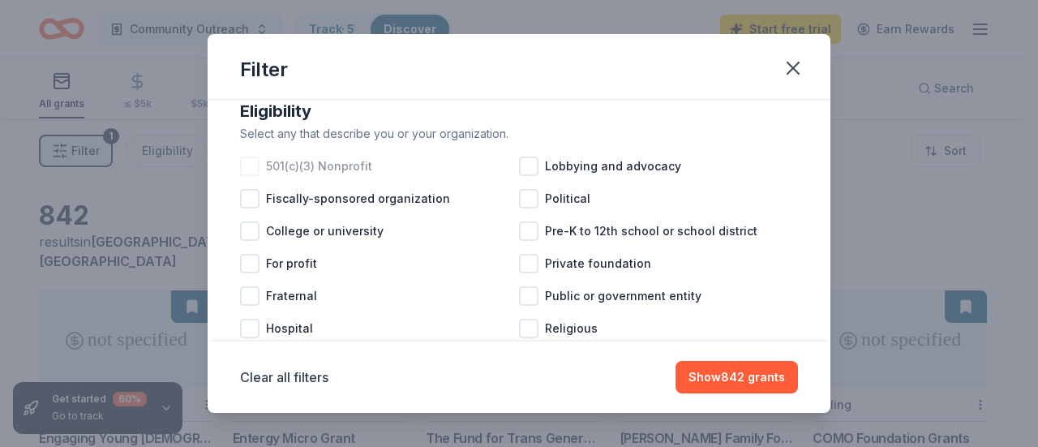
click at [328, 176] on span "501(c)(3) Nonprofit" at bounding box center [319, 165] width 106 height 19
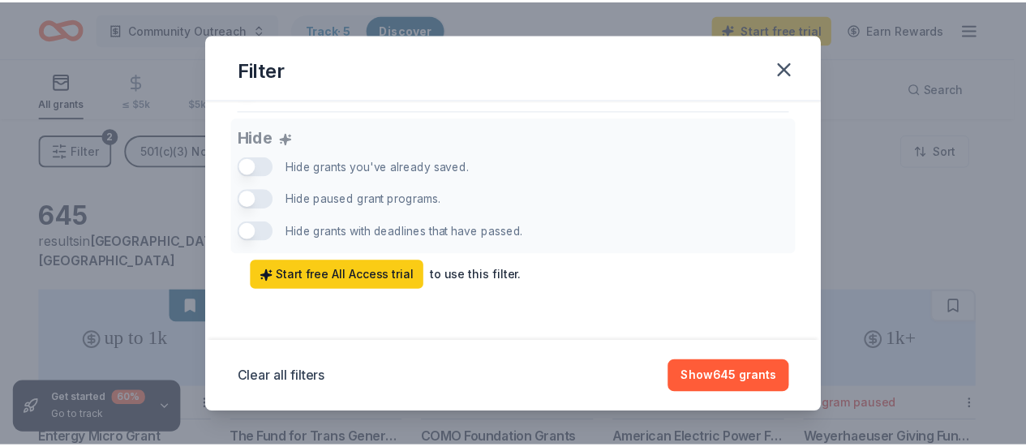
scroll to position [1150, 0]
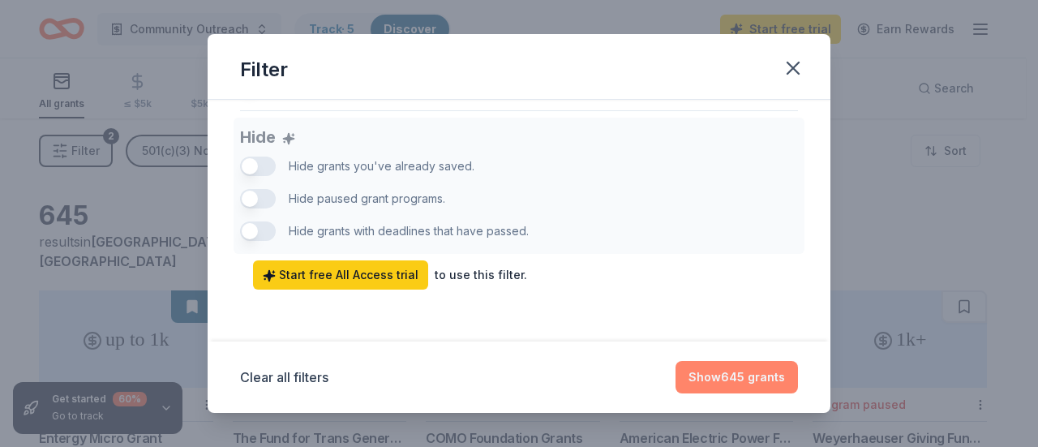
click at [744, 378] on button "Show 645 grants" at bounding box center [736, 377] width 122 height 32
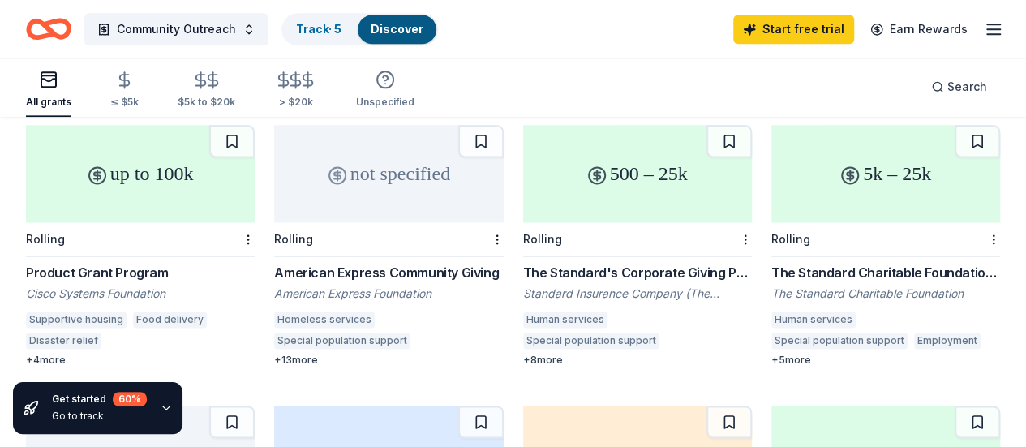
scroll to position [1013, 0]
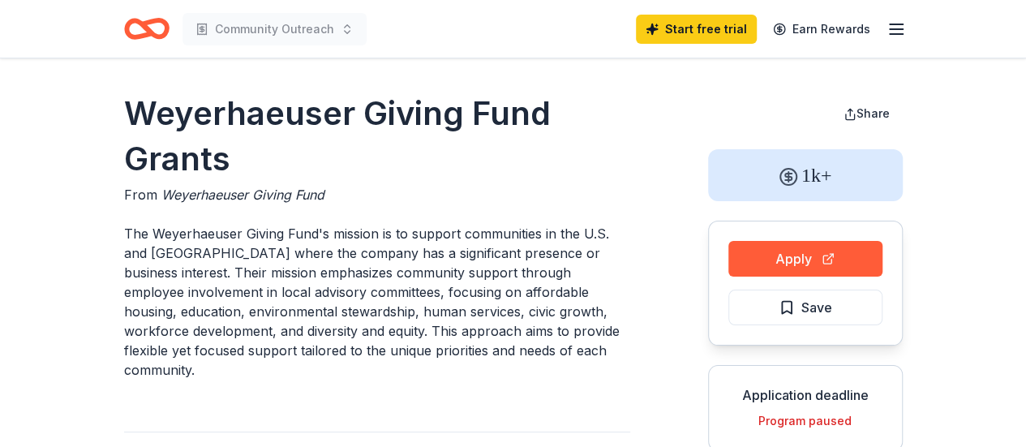
drag, startPoint x: 614, startPoint y: 353, endPoint x: 396, endPoint y: 302, distance: 223.8
click at [323, 301] on p "The Weyerhaeuser Giving Fund's mission is to support communities in the U.S. an…" at bounding box center [377, 302] width 506 height 156
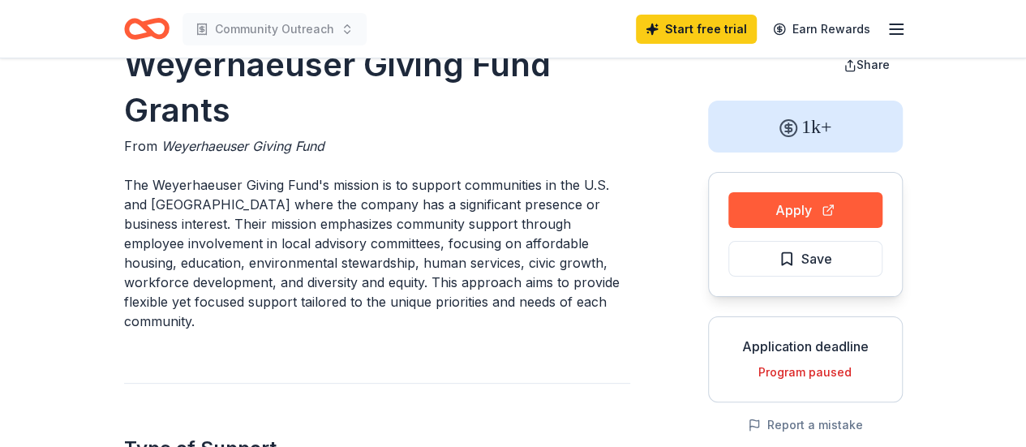
scroll to position [36, 0]
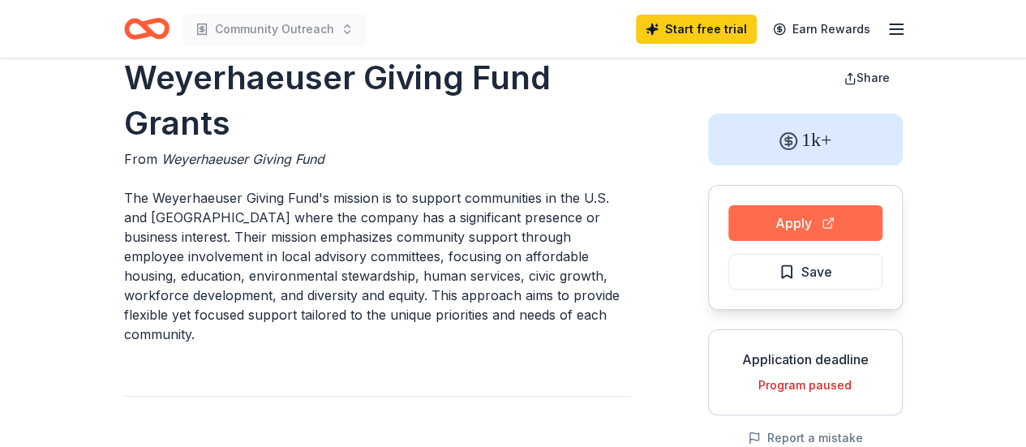
click at [815, 216] on button "Apply" at bounding box center [805, 223] width 154 height 36
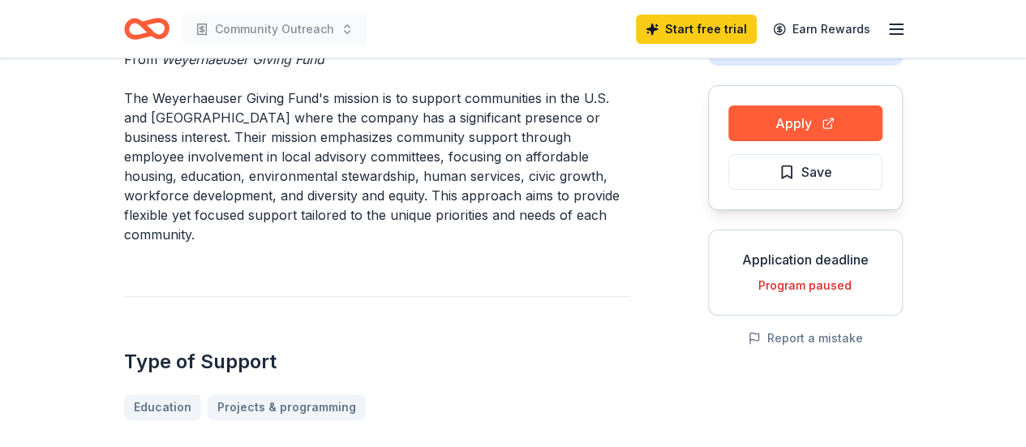
scroll to position [0, 0]
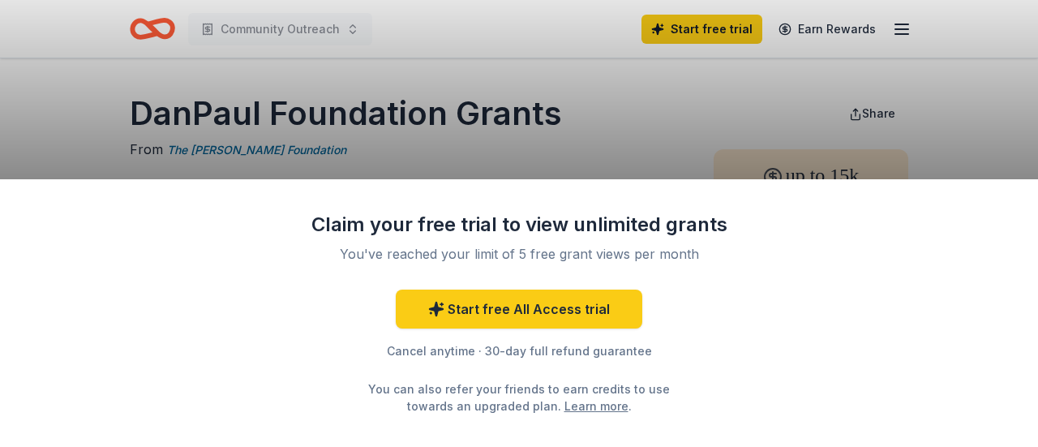
click at [1025, 111] on div "Claim your free trial to view unlimited grants You've reached your limit of 5 f…" at bounding box center [519, 223] width 1038 height 447
click at [971, 118] on div "Claim your free trial to view unlimited grants You've reached your limit of 5 f…" at bounding box center [519, 223] width 1038 height 447
click at [676, 104] on div "Claim your free trial to view unlimited grants You've reached your limit of 5 f…" at bounding box center [519, 223] width 1038 height 447
drag, startPoint x: 1010, startPoint y: 224, endPoint x: 975, endPoint y: 418, distance: 197.0
click at [975, 418] on div "Claim your free trial to view unlimited grants You've reached your limit of 5 f…" at bounding box center [519, 313] width 1038 height 268
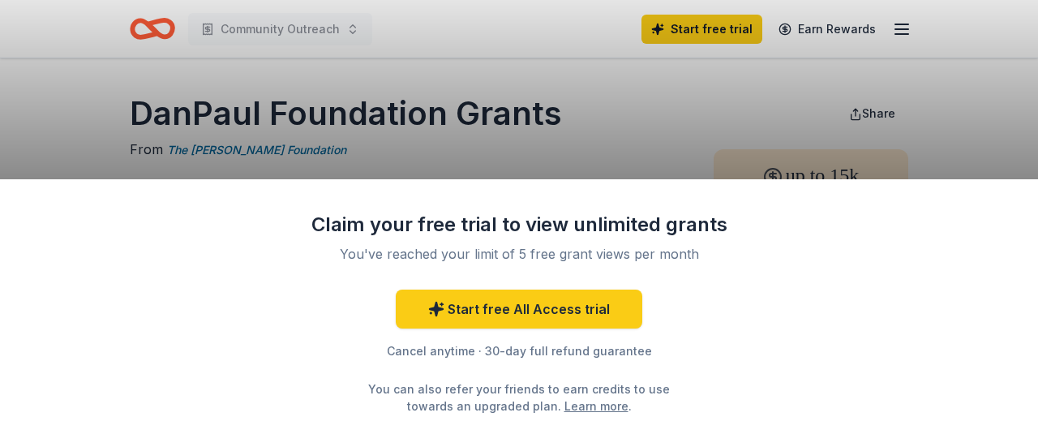
click at [924, 67] on div "Claim your free trial to view unlimited grants You've reached your limit of 5 f…" at bounding box center [519, 223] width 1038 height 447
click at [1001, 53] on div "Claim your free trial to view unlimited grants You've reached your limit of 5 f…" at bounding box center [519, 223] width 1038 height 447
click at [663, 91] on div "Claim your free trial to view unlimited grants You've reached your limit of 5 f…" at bounding box center [519, 223] width 1038 height 447
click at [761, 105] on div "Claim your free trial to view unlimited grants You've reached your limit of 5 f…" at bounding box center [519, 223] width 1038 height 447
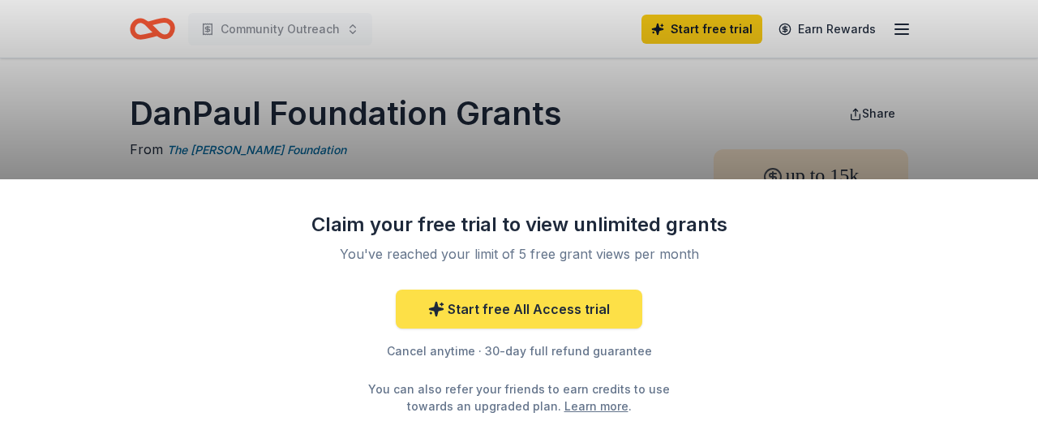
click at [566, 309] on link "Start free All Access trial" at bounding box center [519, 308] width 246 height 39
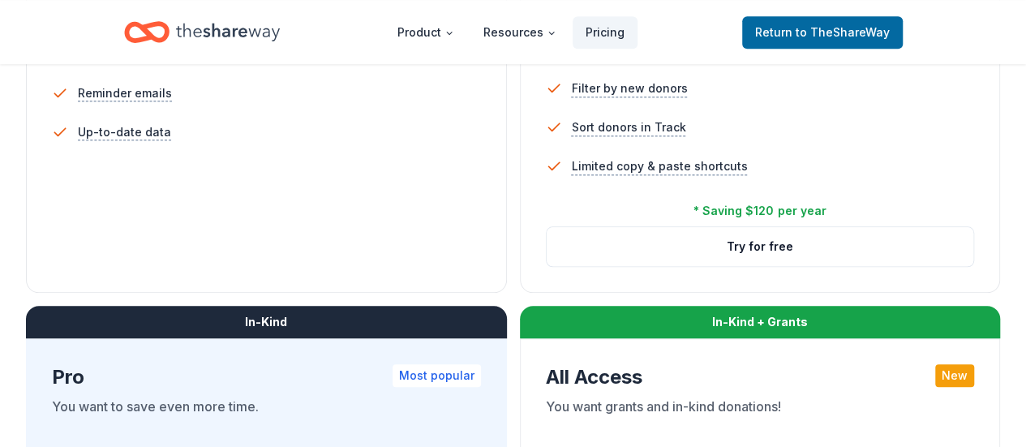
scroll to position [665, 0]
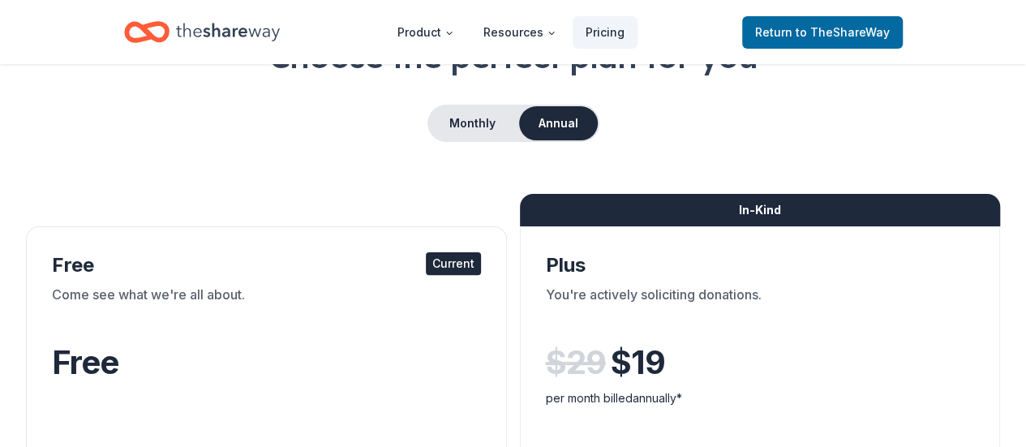
scroll to position [101, 0]
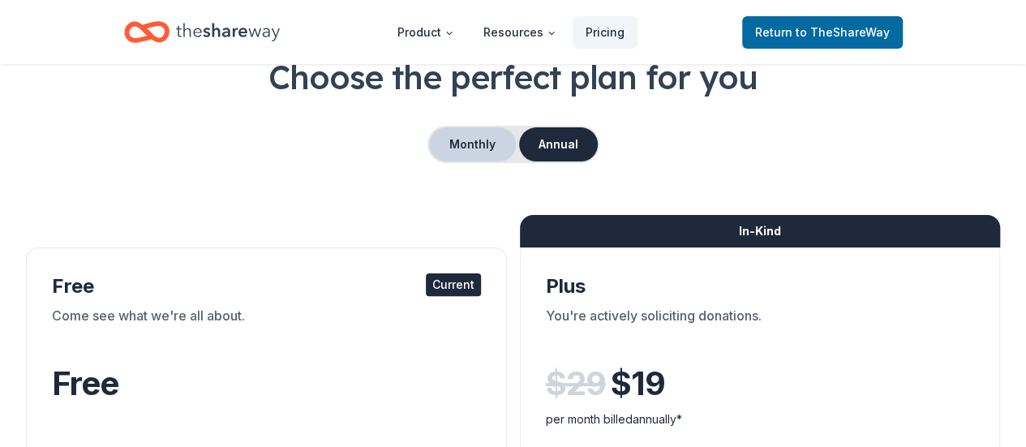
click at [472, 135] on button "Monthly" at bounding box center [472, 144] width 87 height 34
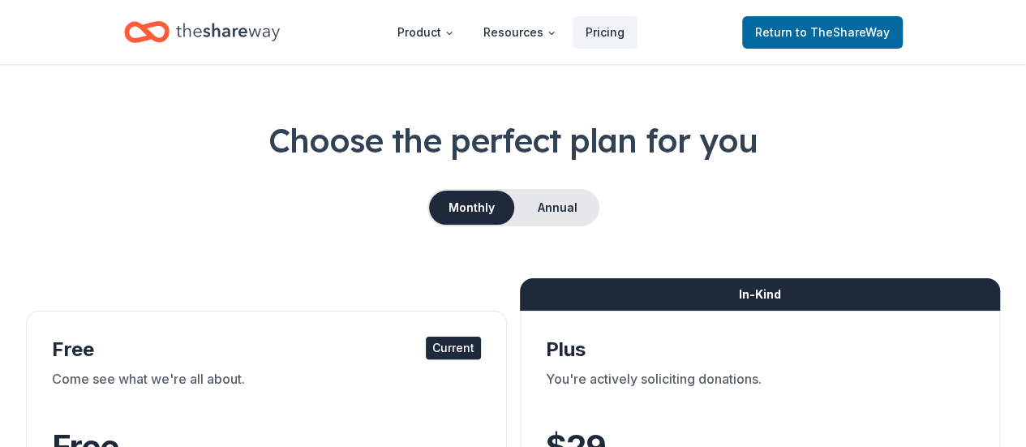
scroll to position [0, 0]
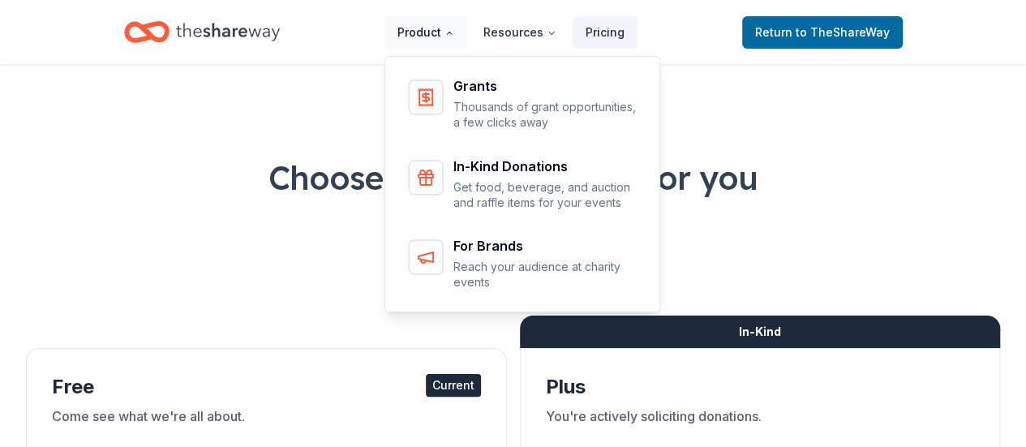
click at [435, 32] on button "Product" at bounding box center [425, 32] width 83 height 32
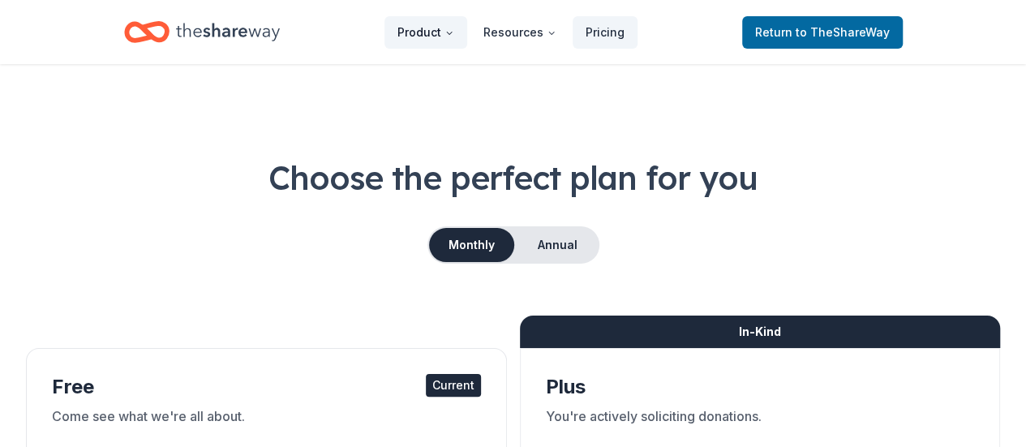
click at [435, 32] on button "Product" at bounding box center [425, 32] width 83 height 32
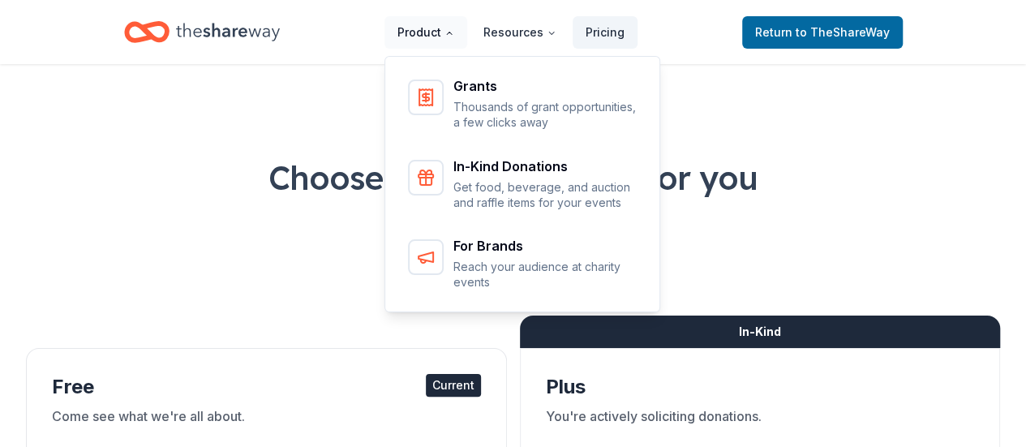
click at [426, 32] on button "Product" at bounding box center [425, 32] width 83 height 32
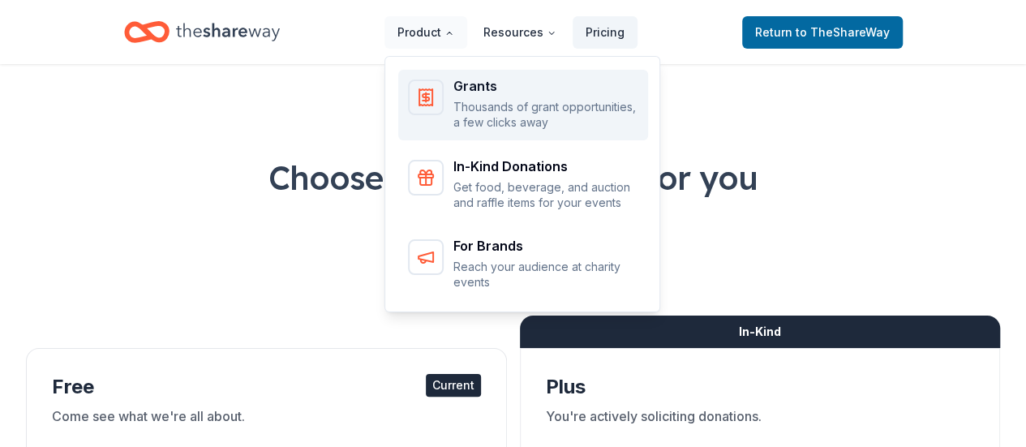
click div "Grants Thousands of grant opportunities, a few clicks away"
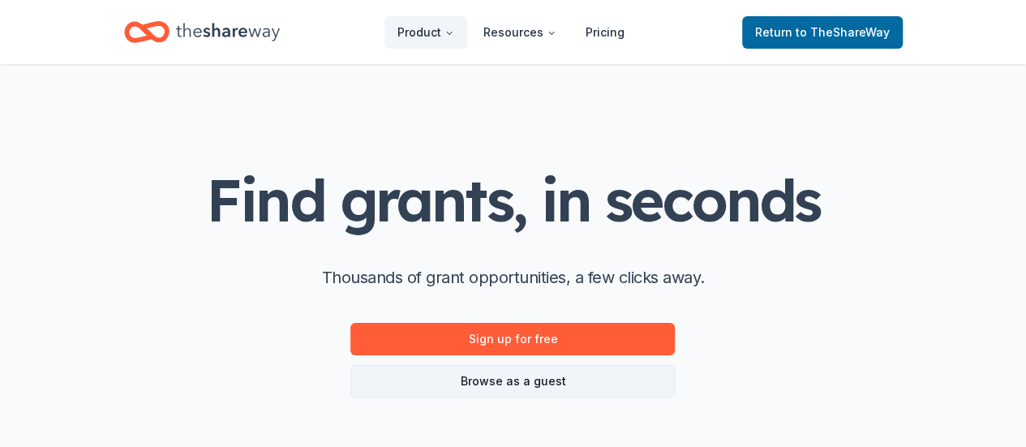
click at [504, 375] on link "Browse as a guest" at bounding box center [512, 381] width 324 height 32
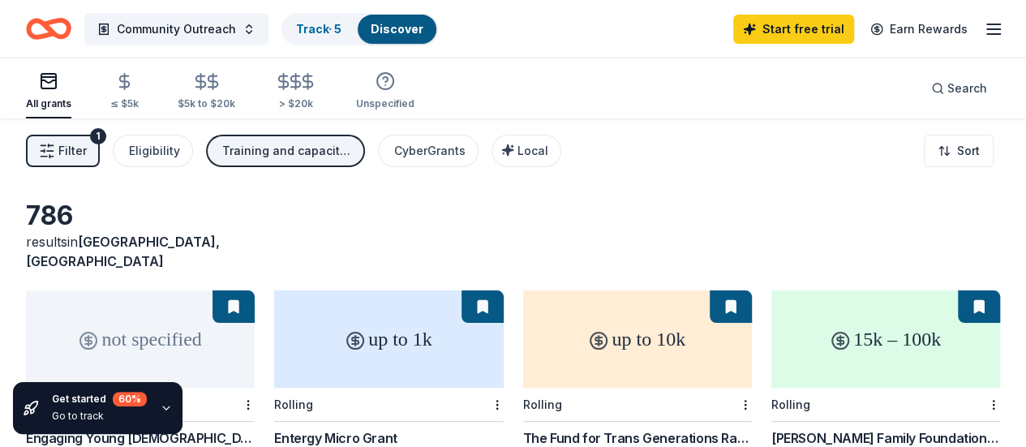
click at [771, 428] on div "Frankel Family Foundation Grants" at bounding box center [885, 437] width 229 height 19
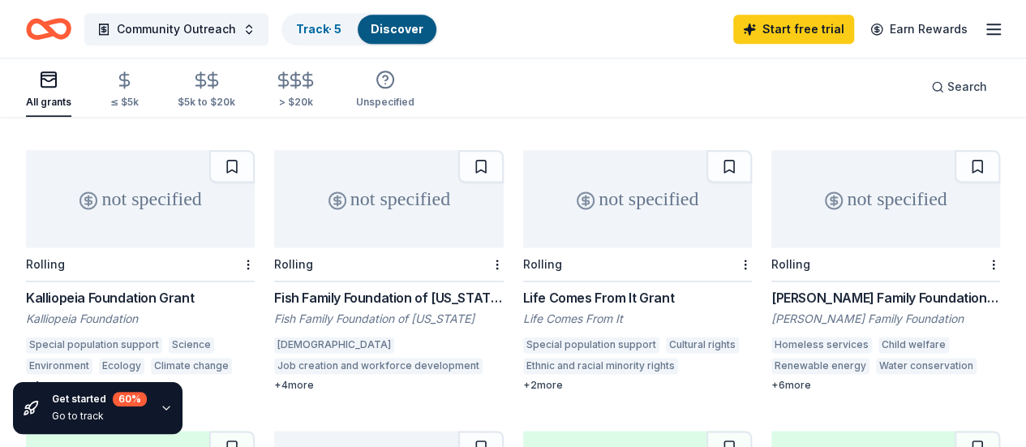
scroll to position [974, 0]
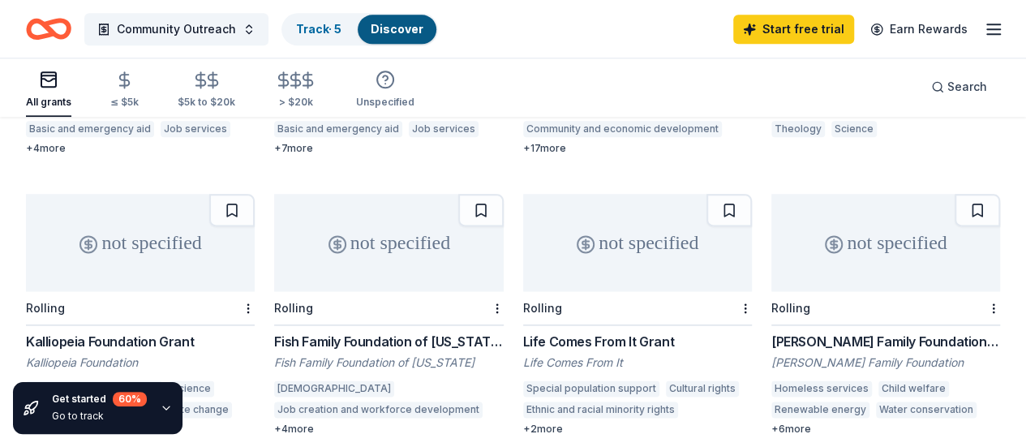
scroll to position [941, 0]
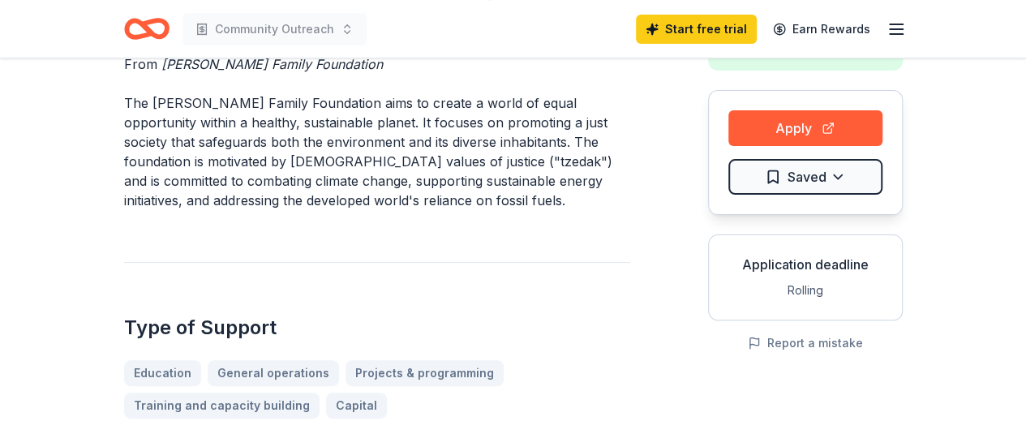
scroll to position [153, 0]
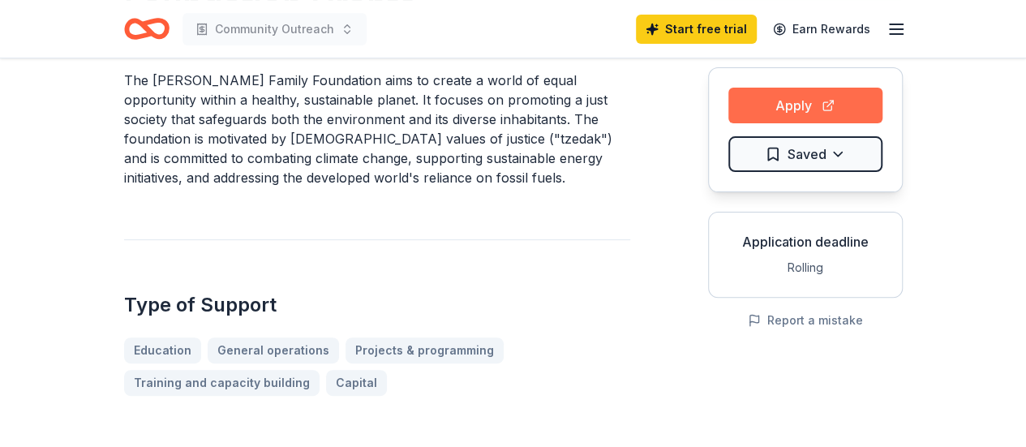
click at [781, 103] on button "Apply" at bounding box center [805, 106] width 154 height 36
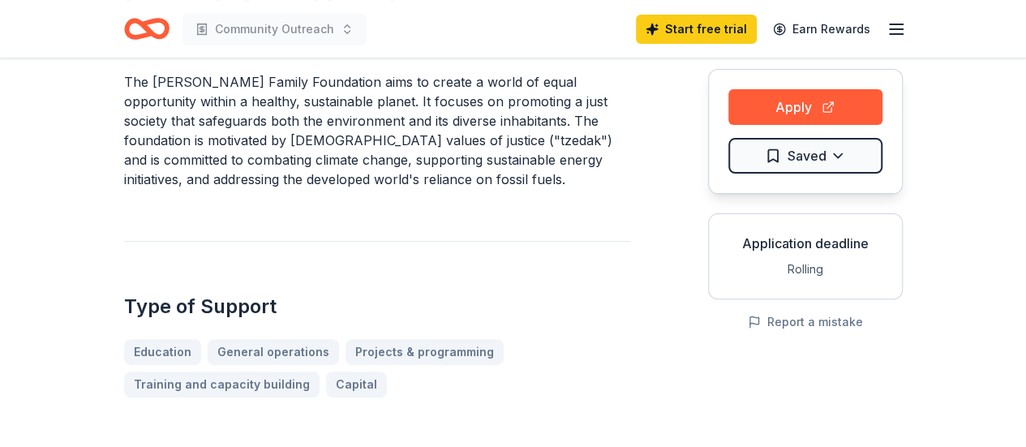
scroll to position [0, 0]
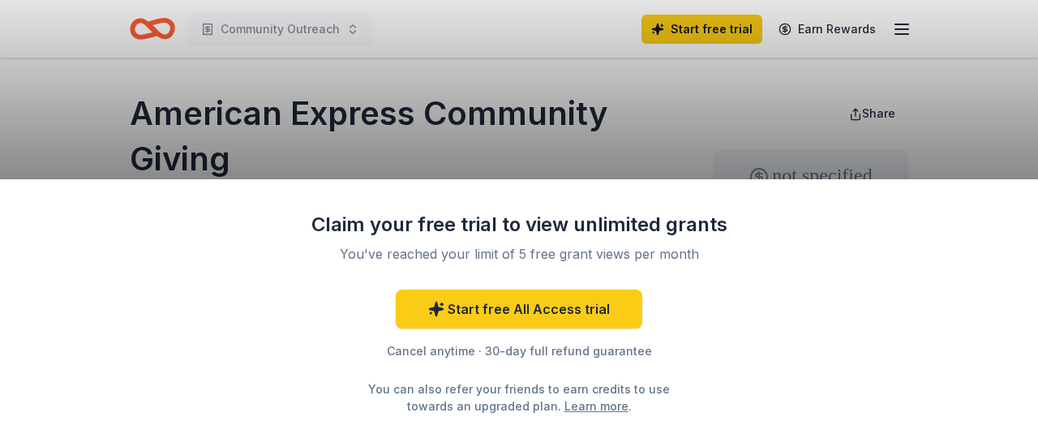
click at [784, 137] on div "Claim your free trial to view unlimited grants You've reached your limit of 5 f…" at bounding box center [519, 223] width 1038 height 447
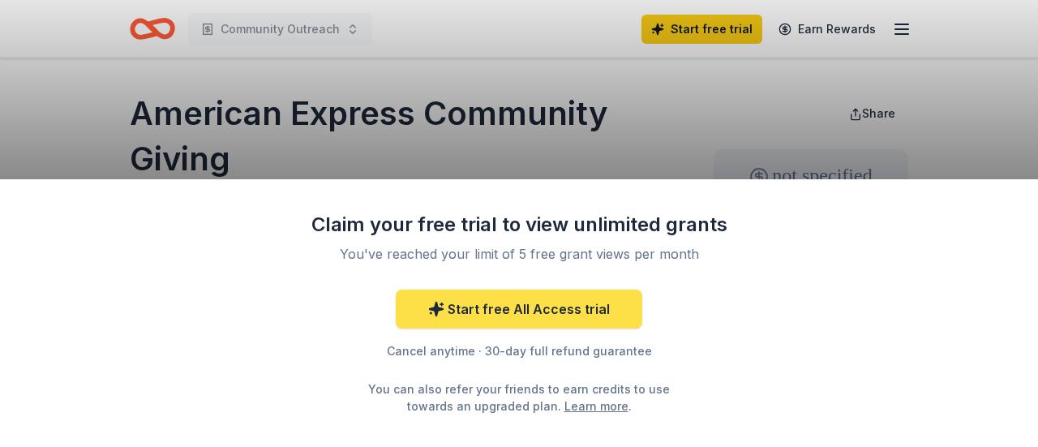
click at [550, 308] on link "Start free All Access trial" at bounding box center [519, 308] width 246 height 39
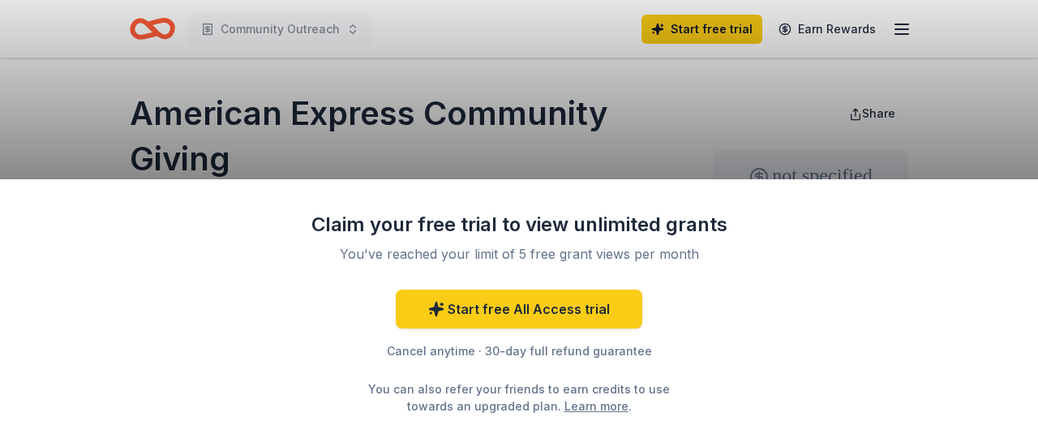
click at [782, 112] on div "Claim your free trial to view unlimited grants You've reached your limit of 5 f…" at bounding box center [519, 223] width 1038 height 447
click at [548, 104] on div "Claim your free trial to view unlimited grants You've reached your limit of 5 f…" at bounding box center [519, 223] width 1038 height 447
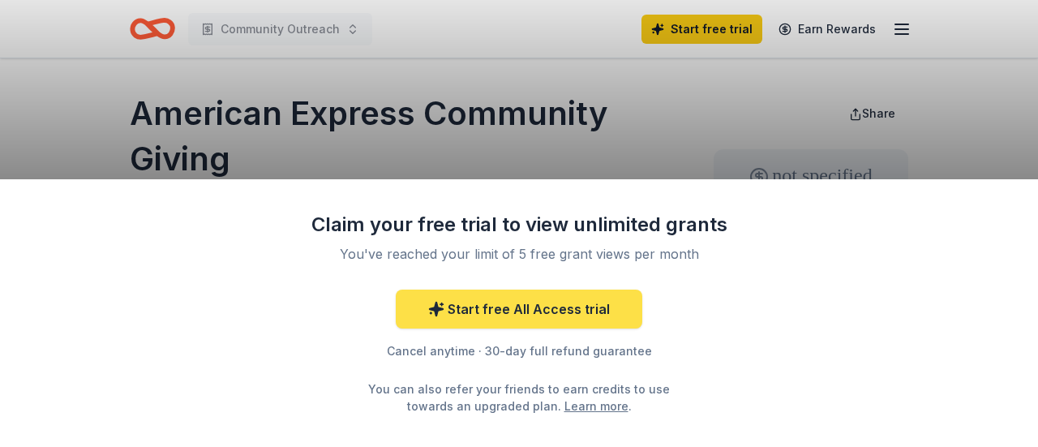
click at [555, 307] on link "Start free All Access trial" at bounding box center [519, 308] width 246 height 39
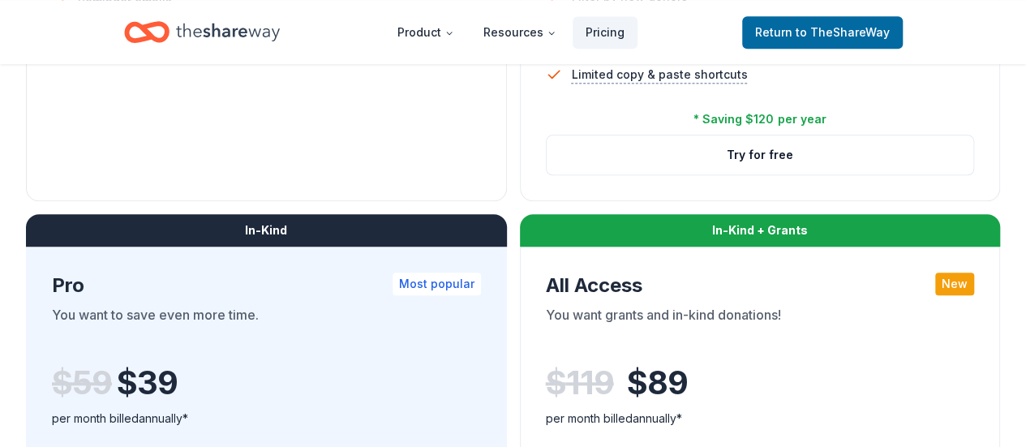
scroll to position [735, 0]
